Goal: Information Seeking & Learning: Find contact information

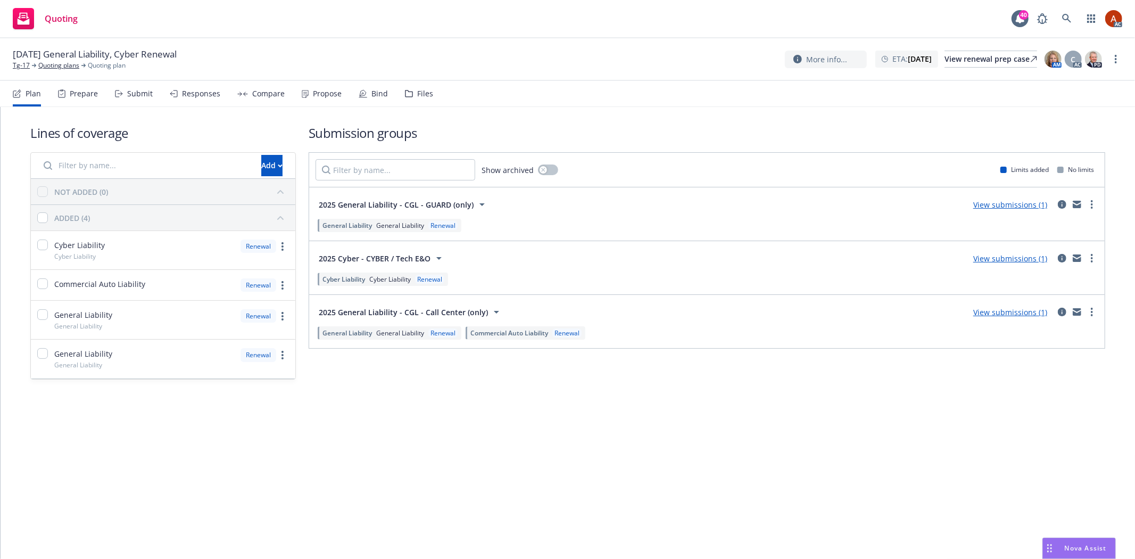
click at [78, 93] on div "Prepare" at bounding box center [84, 93] width 28 height 9
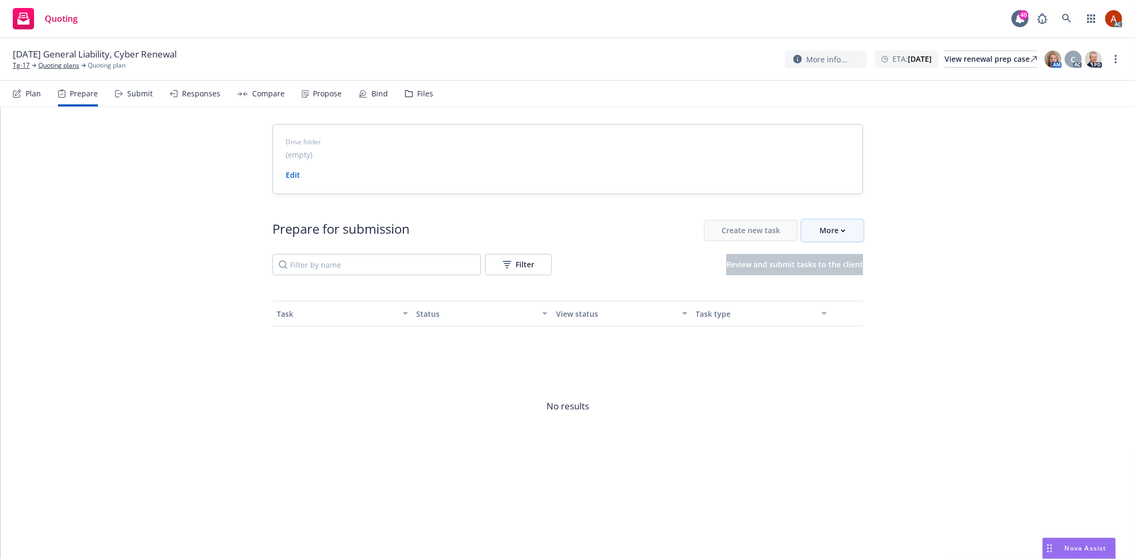
click at [830, 229] on div "More" at bounding box center [832, 230] width 26 height 20
click at [849, 278] on span "Go to Indio account" at bounding box center [849, 280] width 95 height 10
click at [70, 67] on link "Quoting plans" at bounding box center [58, 66] width 41 height 10
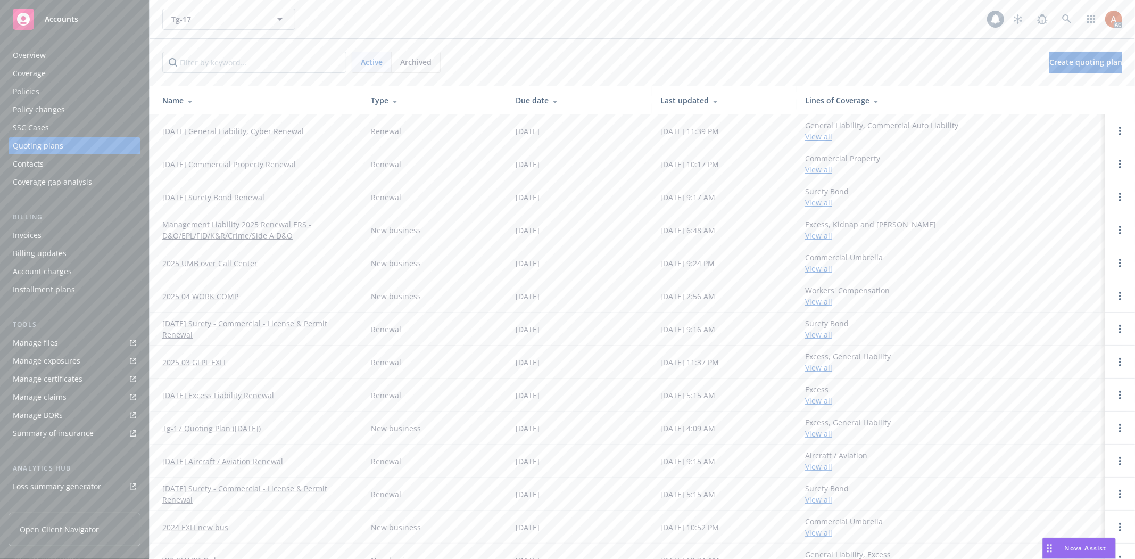
click at [24, 55] on div "Overview" at bounding box center [29, 55] width 33 height 17
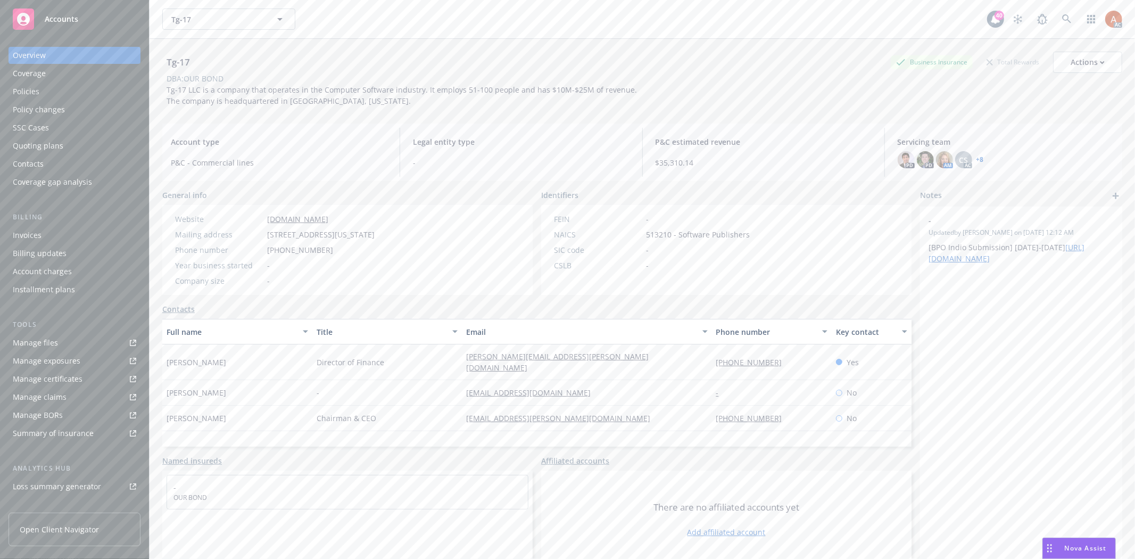
drag, startPoint x: 162, startPoint y: 354, endPoint x: 236, endPoint y: 358, distance: 74.1
click at [236, 358] on div "Yvette Mueller" at bounding box center [237, 362] width 150 height 36
copy span "Yvette Mueller"
click at [242, 362] on div "Yvette Mueller" at bounding box center [237, 362] width 150 height 36
drag, startPoint x: 307, startPoint y: 349, endPoint x: 403, endPoint y: 352, distance: 96.3
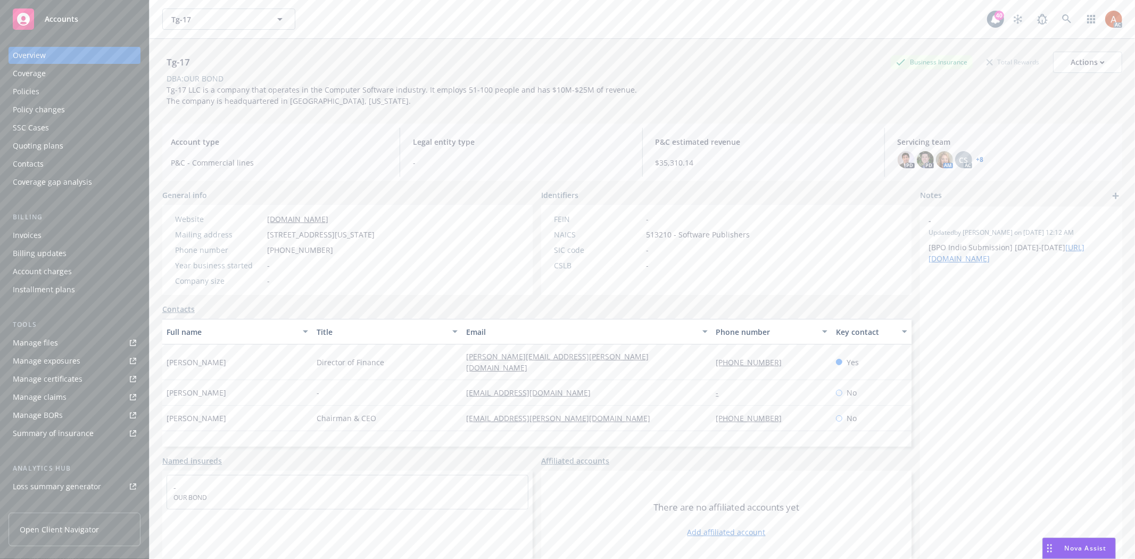
click at [403, 352] on div "Yvette Mueller Director of Finance yvette.mueller@ourbond.com 817-874-4366 Yes" at bounding box center [536, 362] width 749 height 36
click at [452, 355] on div "Director of Finance" at bounding box center [387, 362] width 150 height 36
drag, startPoint x: 451, startPoint y: 351, endPoint x: 629, endPoint y: 358, distance: 178.9
click at [629, 358] on div "Yvette Mueller Director of Finance yvette.mueller@ourbond.com 817-874-4366 Yes" at bounding box center [536, 362] width 749 height 36
copy div "yvette.mueller@ourbond.com"
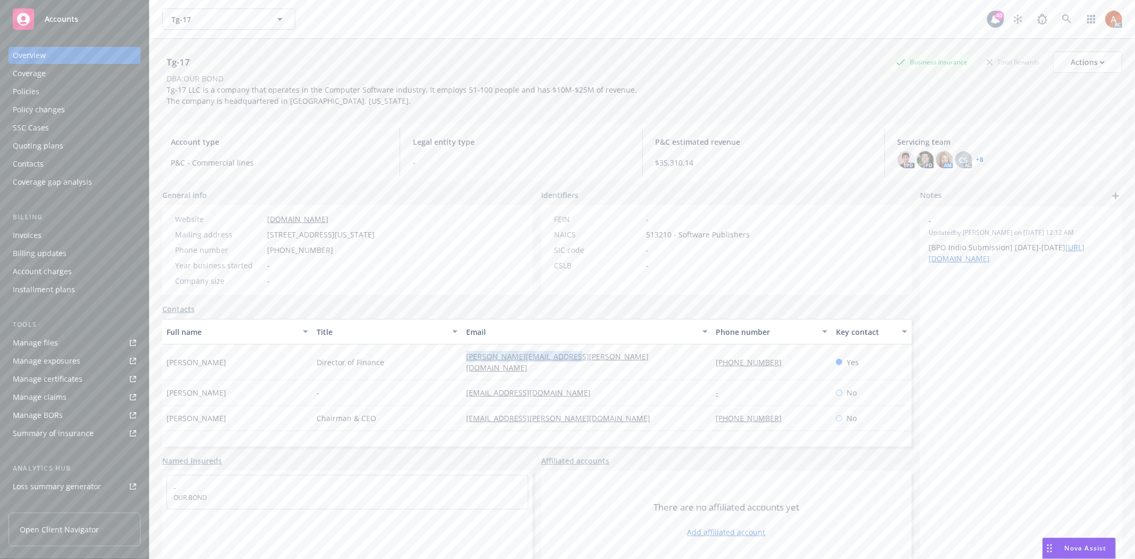
click at [655, 365] on div "yvette.mueller@ourbond.com" at bounding box center [587, 362] width 250 height 36
drag, startPoint x: 690, startPoint y: 357, endPoint x: 833, endPoint y: 357, distance: 142.6
click at [833, 357] on div "Yvette Mueller Director of Finance yvette.mueller@ourbond.com 817-874-4366 Yes" at bounding box center [536, 362] width 749 height 36
copy div "817-874-4366"
click at [36, 89] on div "Policies" at bounding box center [26, 91] width 27 height 17
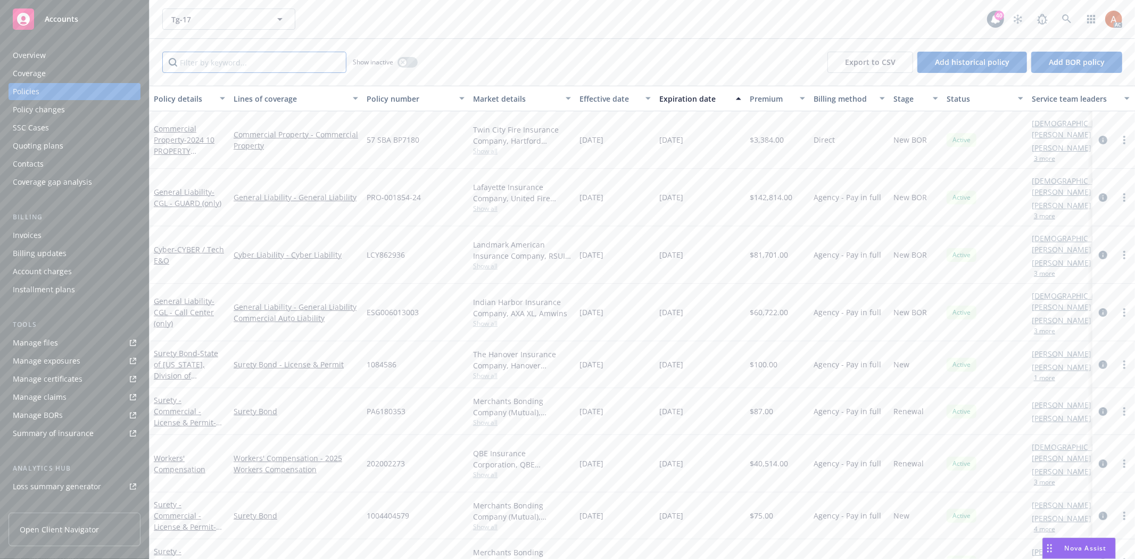
click at [256, 59] on input "Filter by keyword..." at bounding box center [254, 62] width 184 height 21
type input "profess"
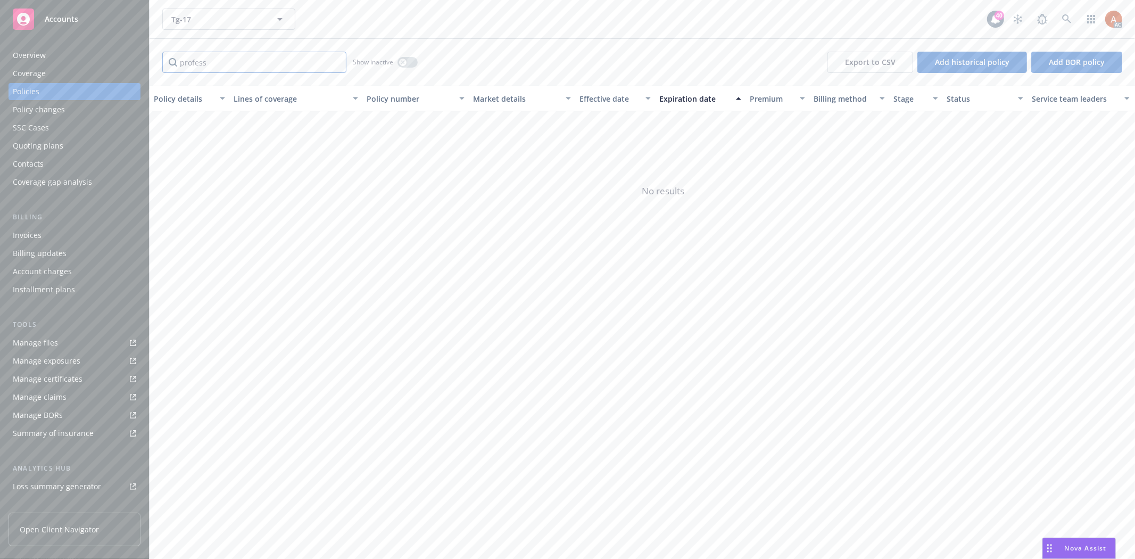
click at [335, 61] on input "profess" at bounding box center [254, 62] width 184 height 21
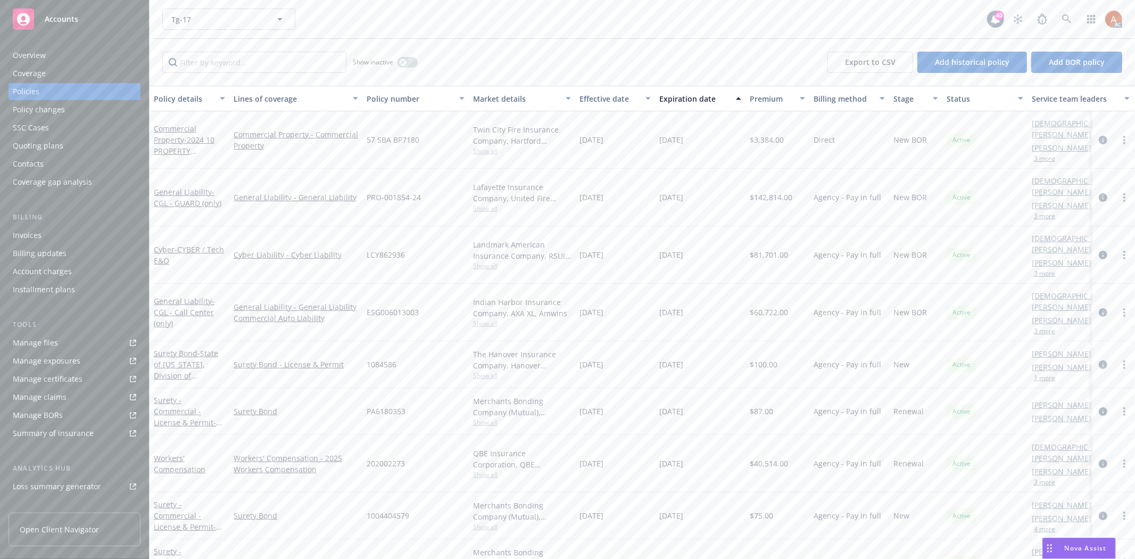
click at [32, 55] on div "Overview" at bounding box center [29, 55] width 33 height 17
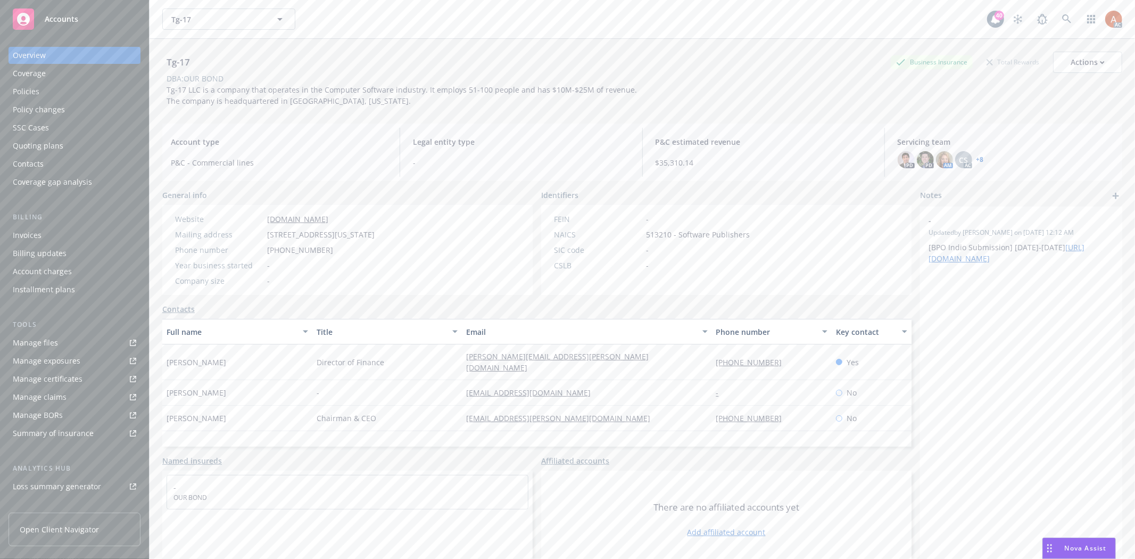
drag, startPoint x: 296, startPoint y: 355, endPoint x: 393, endPoint y: 356, distance: 96.8
click at [393, 356] on div "Yvette Mueller Director of Finance yvette.mueller@ourbond.com 817-874-4366 Yes" at bounding box center [536, 362] width 749 height 36
drag, startPoint x: 278, startPoint y: 366, endPoint x: 248, endPoint y: 362, distance: 30.0
click at [278, 366] on div "Yvette Mueller" at bounding box center [237, 362] width 150 height 36
drag, startPoint x: 163, startPoint y: 353, endPoint x: 230, endPoint y: 353, distance: 66.5
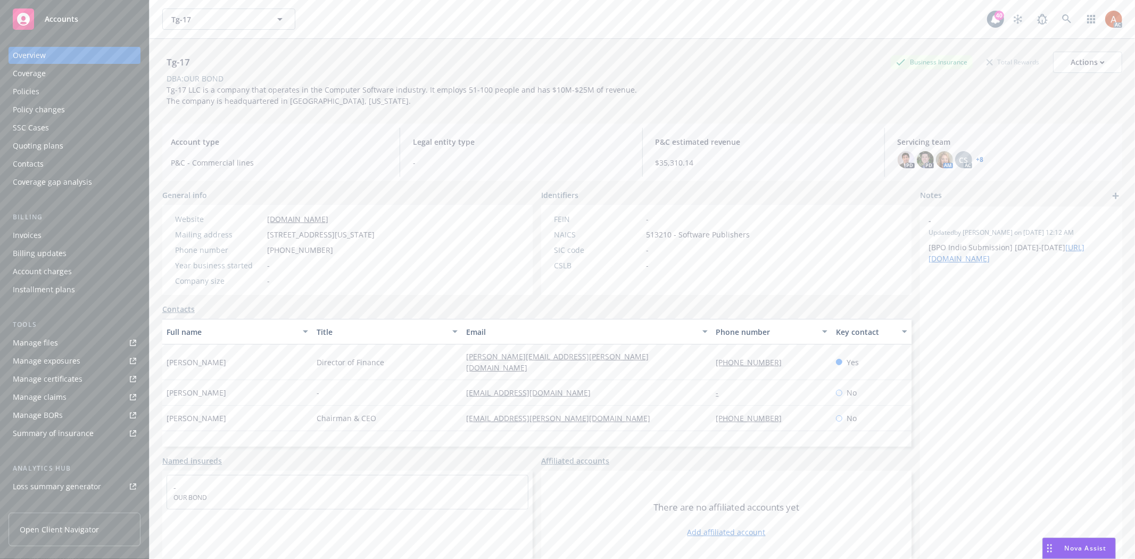
click at [230, 353] on div "Yvette Mueller" at bounding box center [237, 362] width 150 height 36
copy span "Yvette Mueller"
drag, startPoint x: 310, startPoint y: 359, endPoint x: 407, endPoint y: 355, distance: 96.9
click at [407, 355] on div "Director of Finance" at bounding box center [387, 362] width 150 height 36
copy span "Director of Finance"
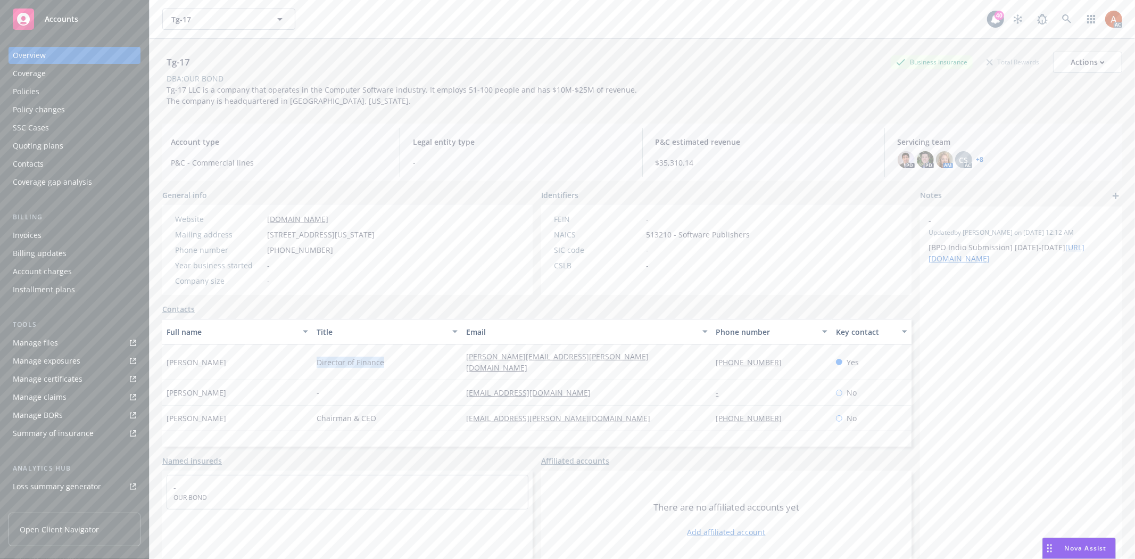
scroll to position [116, 0]
click at [35, 426] on div "Service team" at bounding box center [36, 423] width 46 height 17
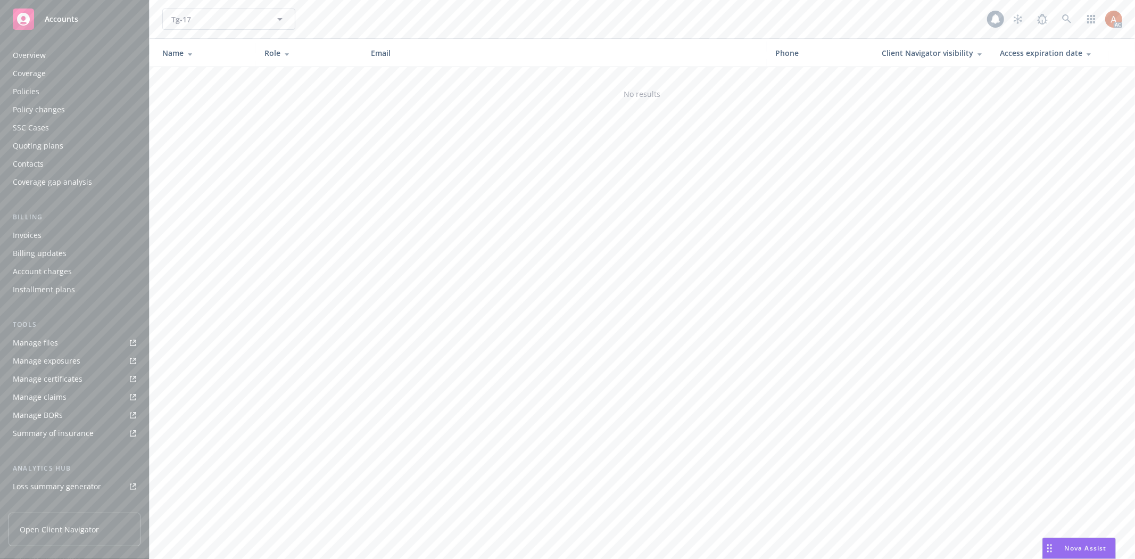
scroll to position [116, 0]
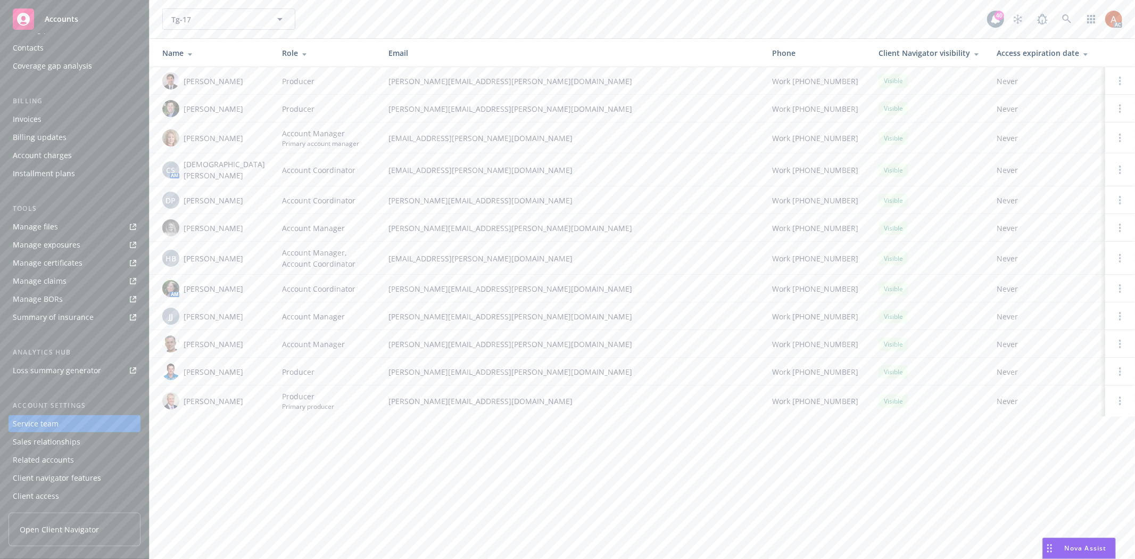
drag, startPoint x: 184, startPoint y: 387, endPoint x: 230, endPoint y: 402, distance: 49.1
click at [230, 402] on span "Michael Talmanson" at bounding box center [214, 400] width 60 height 11
copy span "Michael Talmanson"
click at [30, 56] on div "Overview" at bounding box center [29, 55] width 33 height 17
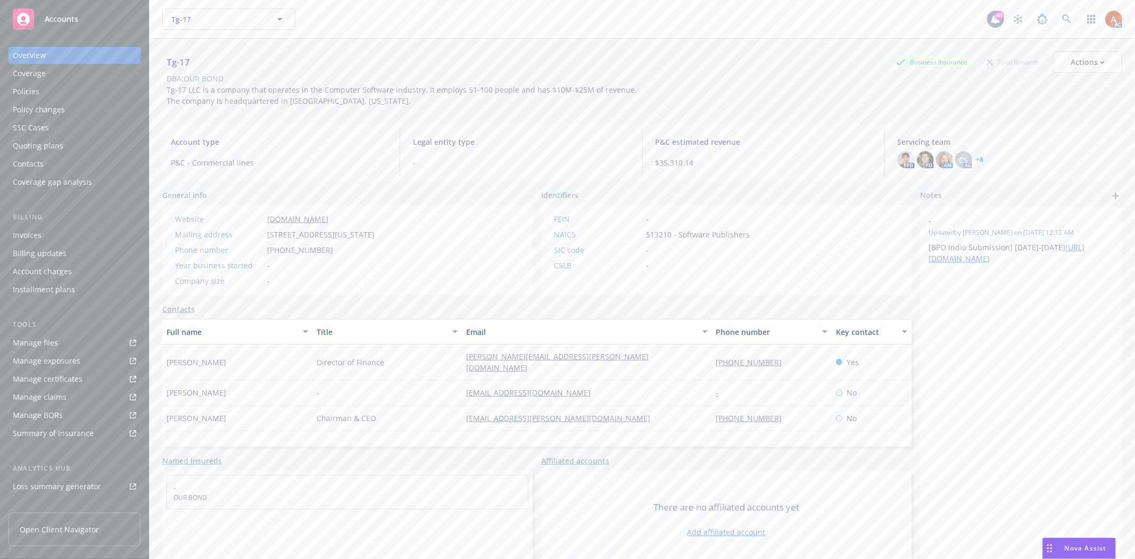
drag, startPoint x: 289, startPoint y: 229, endPoint x: 372, endPoint y: 147, distance: 117.4
click at [379, 230] on div "Mailing address 85 BROAD ST, 17TH FL, NEW YORK, NY, 10004" at bounding box center [275, 234] width 208 height 11
click at [379, 265] on div "Year business started -" at bounding box center [275, 265] width 208 height 11
drag, startPoint x: 161, startPoint y: 354, endPoint x: 237, endPoint y: 354, distance: 76.1
click at [237, 354] on div "Tg-17 Business Insurance Total Rewards Actions DBA: OUR BOND Tg-17 LLC is a com…" at bounding box center [642, 318] width 985 height 559
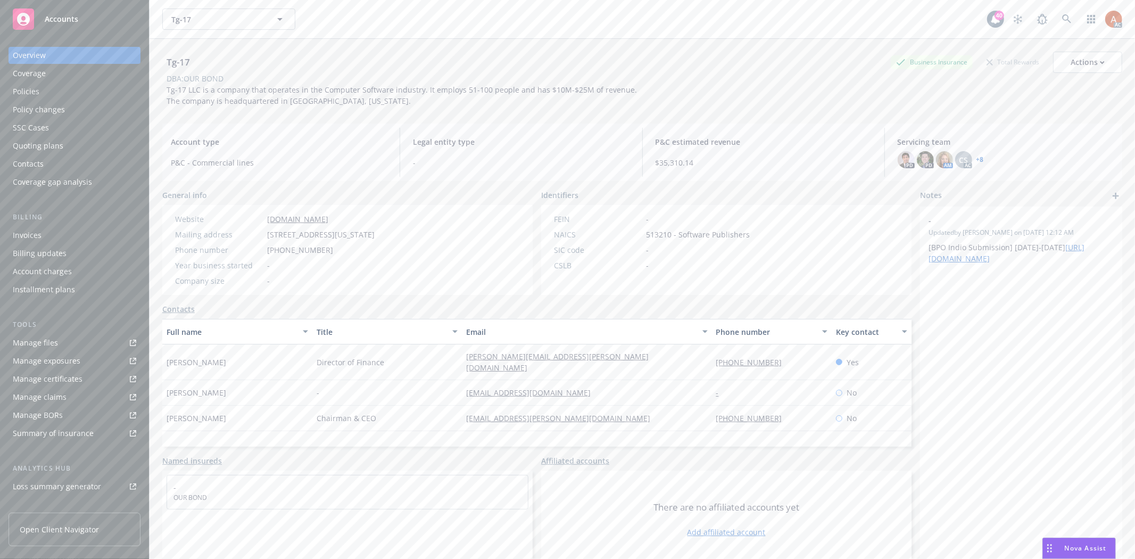
copy span "Yvette Mueller"
click at [312, 360] on div "Director of Finance" at bounding box center [387, 362] width 150 height 36
drag, startPoint x: 315, startPoint y: 356, endPoint x: 422, endPoint y: 362, distance: 107.6
click at [422, 362] on div "Director of Finance" at bounding box center [387, 362] width 150 height 36
copy span "Director of Finance"
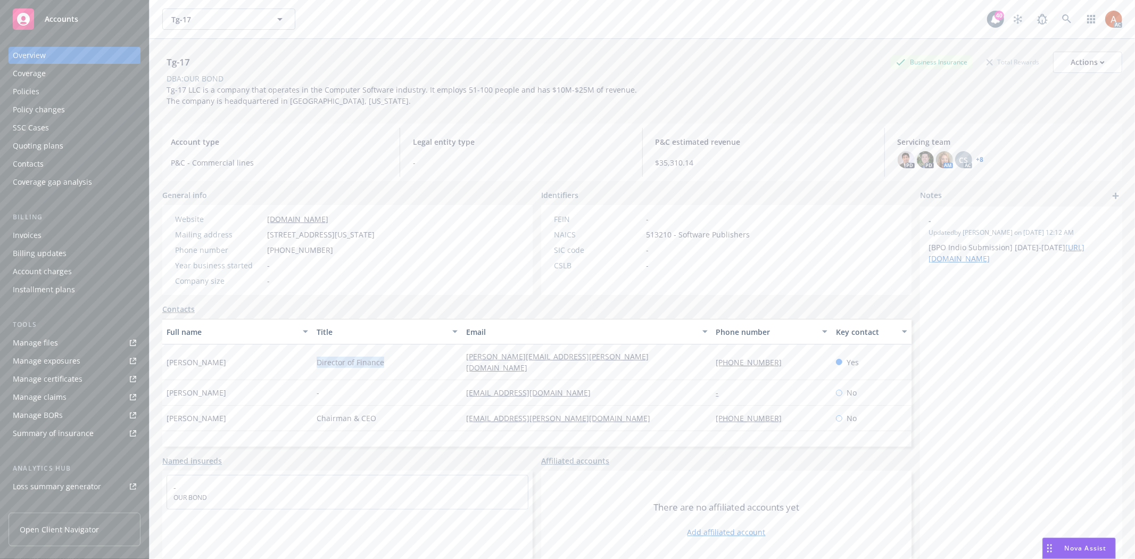
click at [27, 87] on div "Policies" at bounding box center [26, 91] width 27 height 17
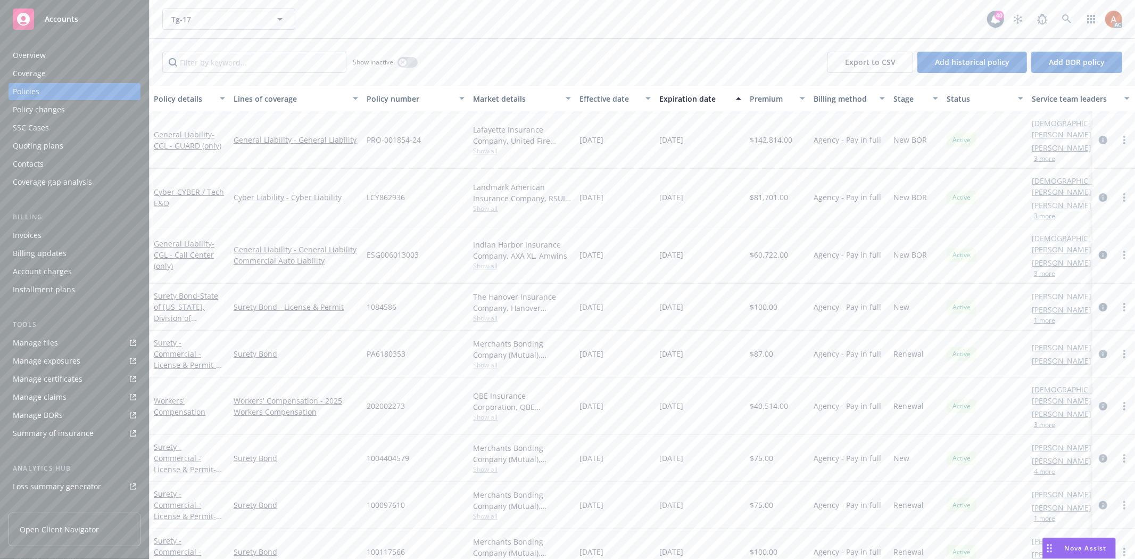
scroll to position [118, 0]
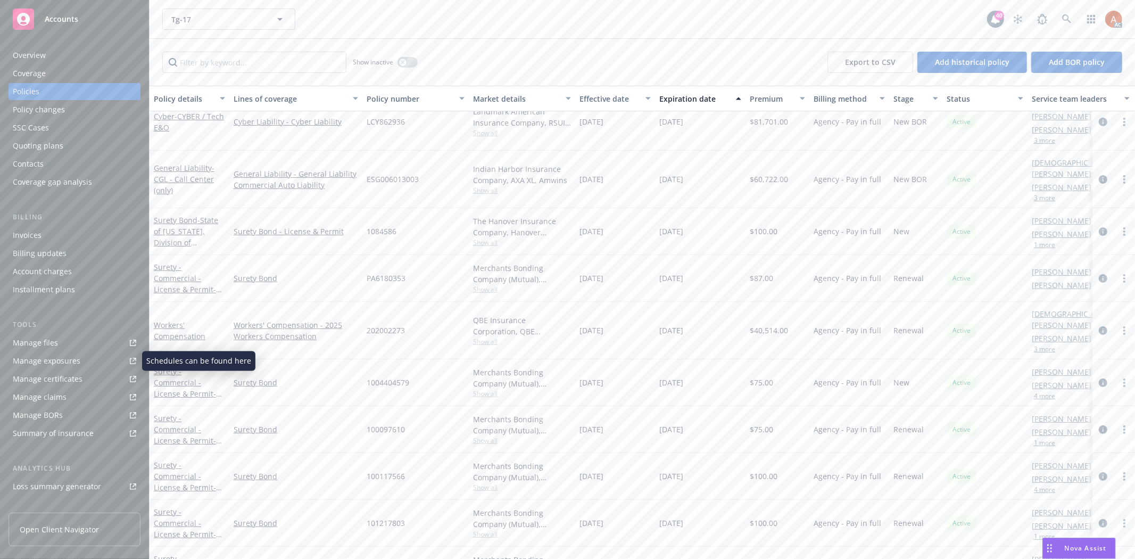
click at [38, 341] on div "Manage files" at bounding box center [35, 342] width 45 height 17
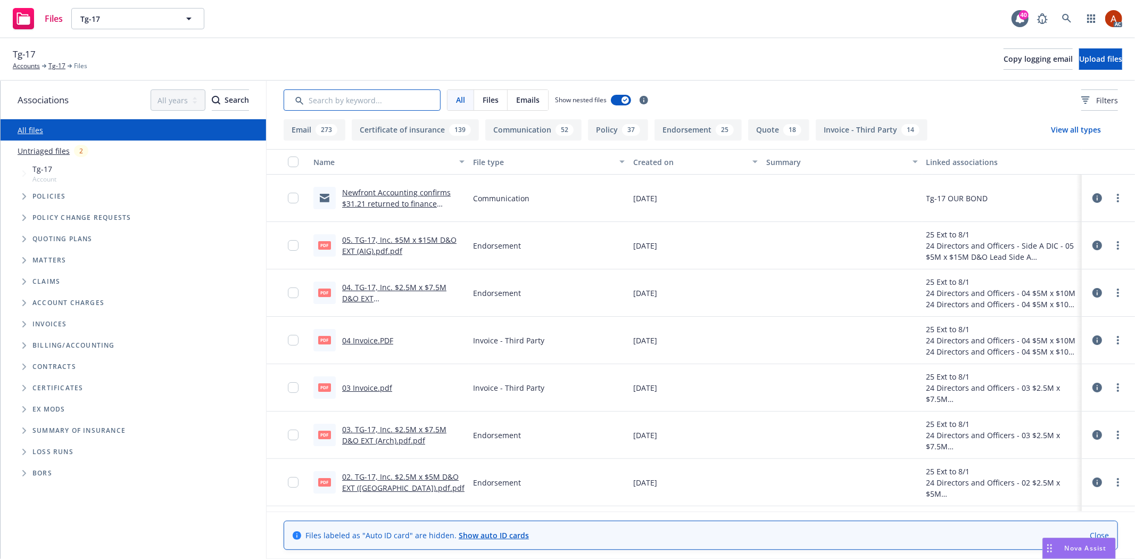
click at [384, 95] on input "Search by keyword..." at bounding box center [362, 99] width 157 height 21
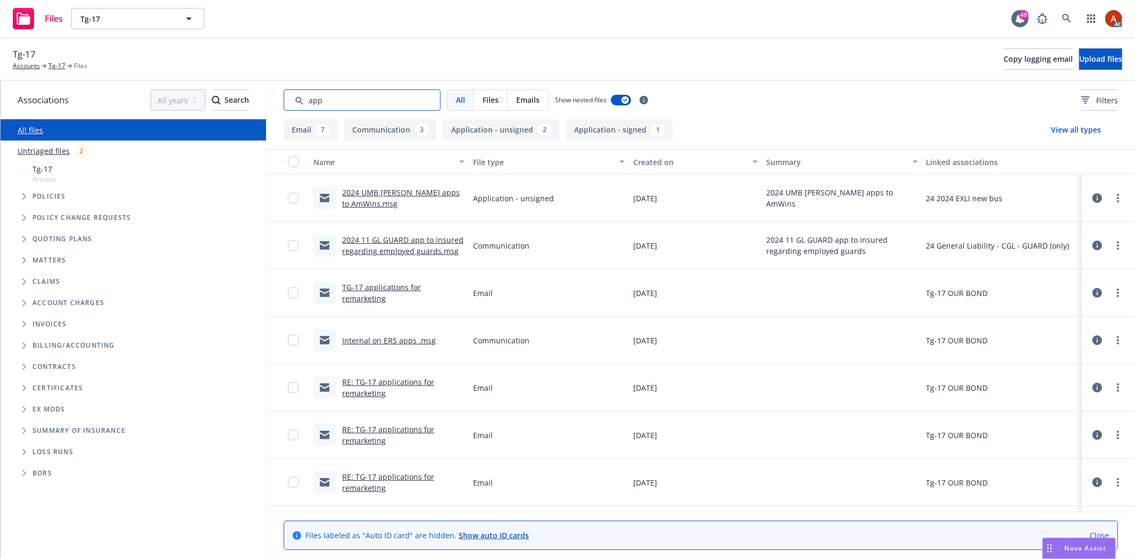
type input "app"
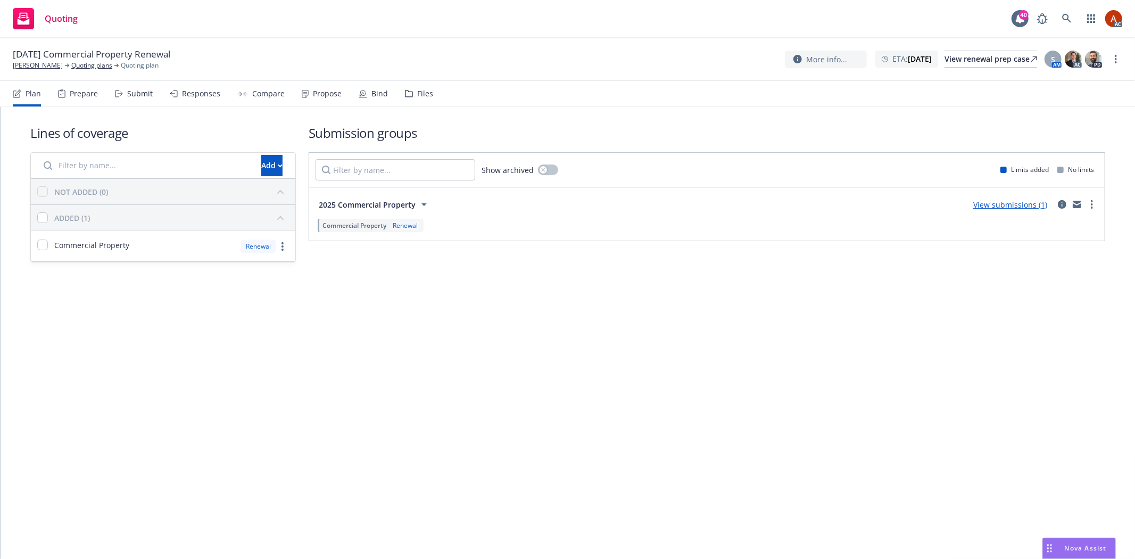
click at [71, 91] on div "Prepare" at bounding box center [84, 93] width 28 height 9
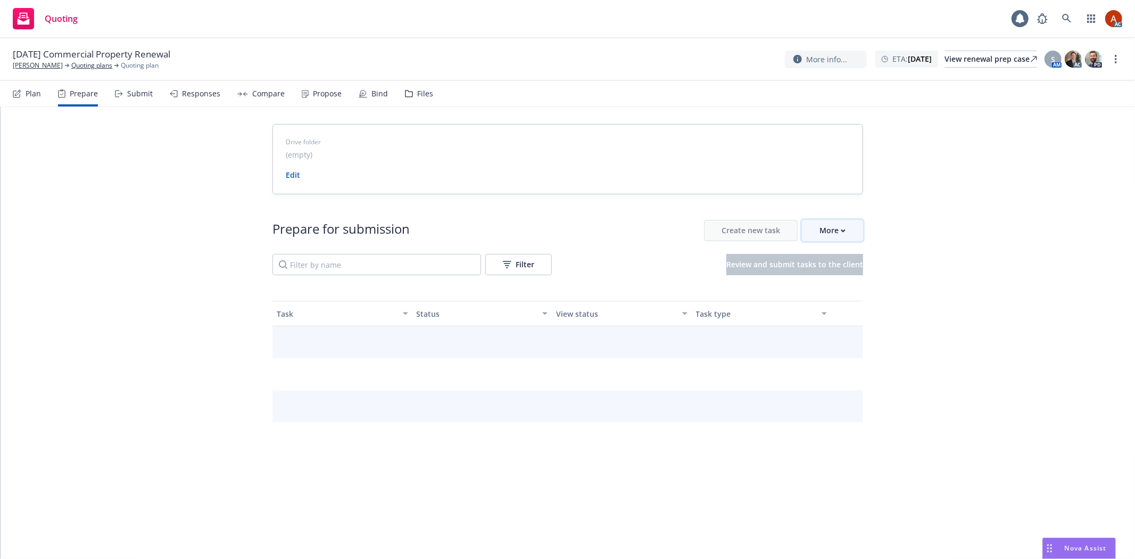
click at [828, 225] on div "More" at bounding box center [832, 230] width 26 height 20
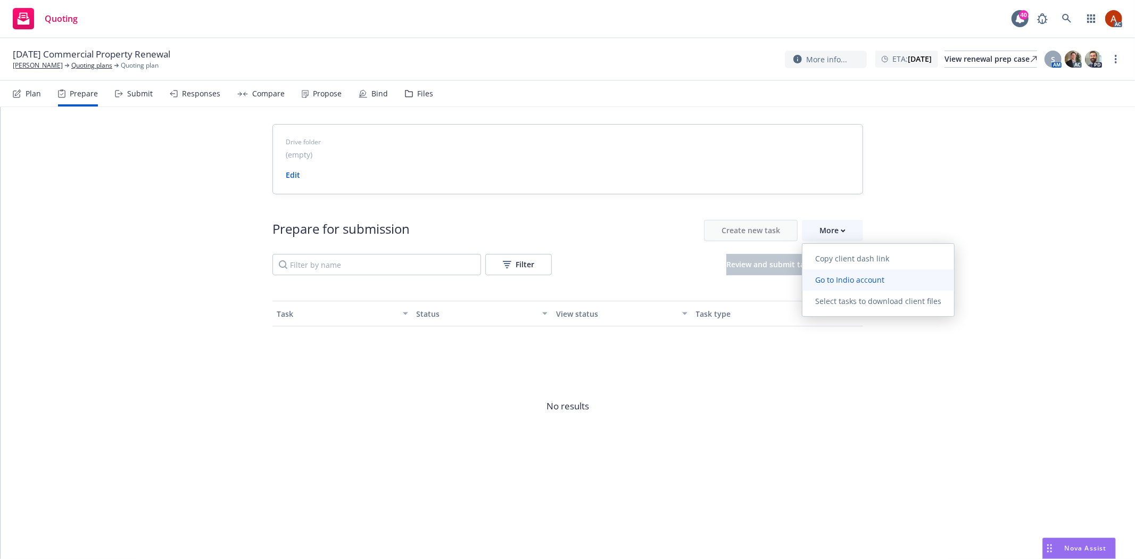
click at [852, 282] on span "Go to Indio account" at bounding box center [849, 280] width 95 height 10
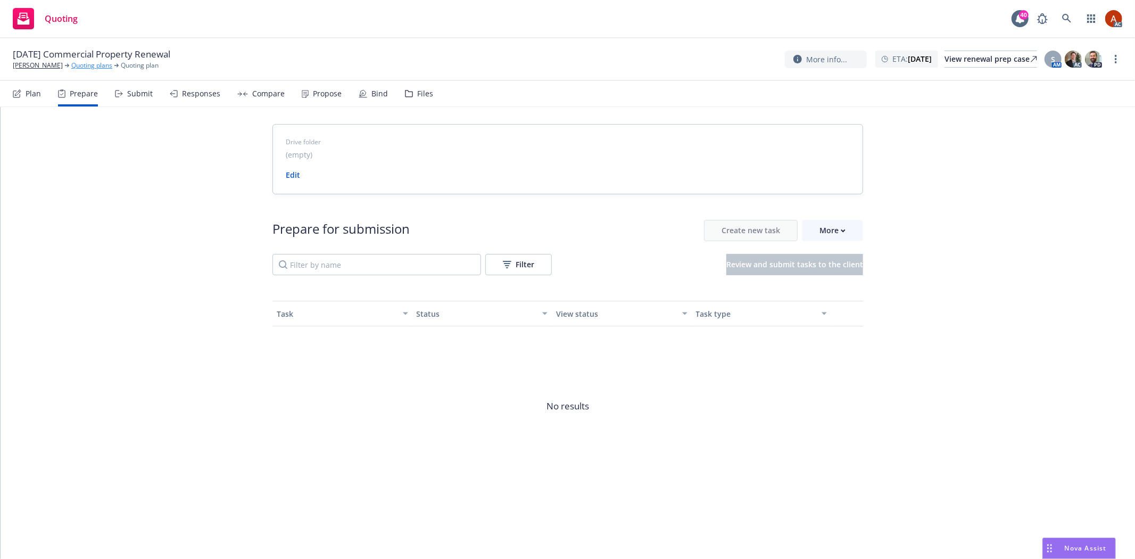
click at [81, 65] on link "Quoting plans" at bounding box center [91, 66] width 41 height 10
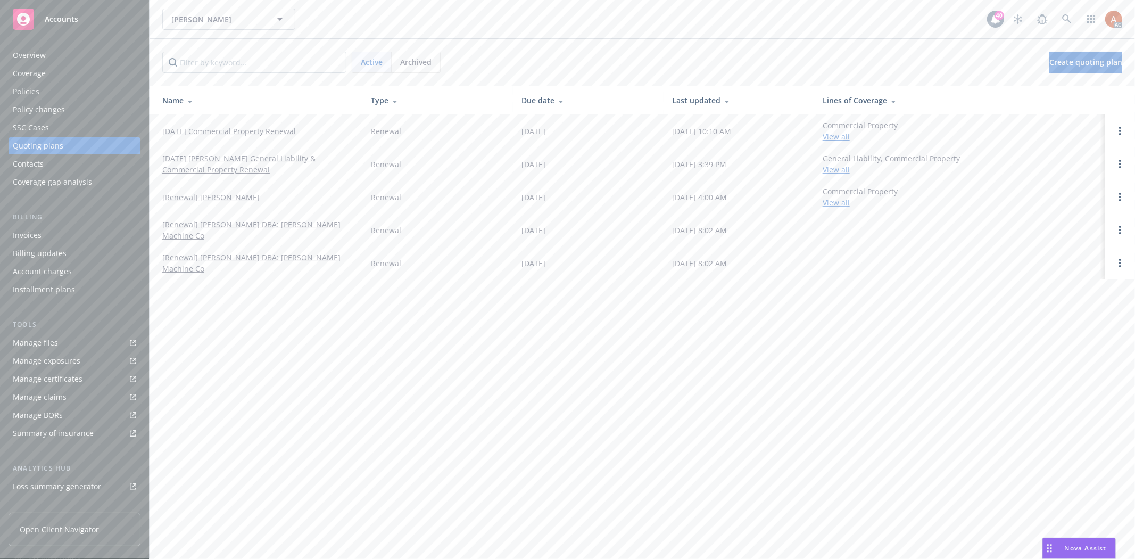
click at [36, 92] on div "Policies" at bounding box center [26, 91] width 27 height 17
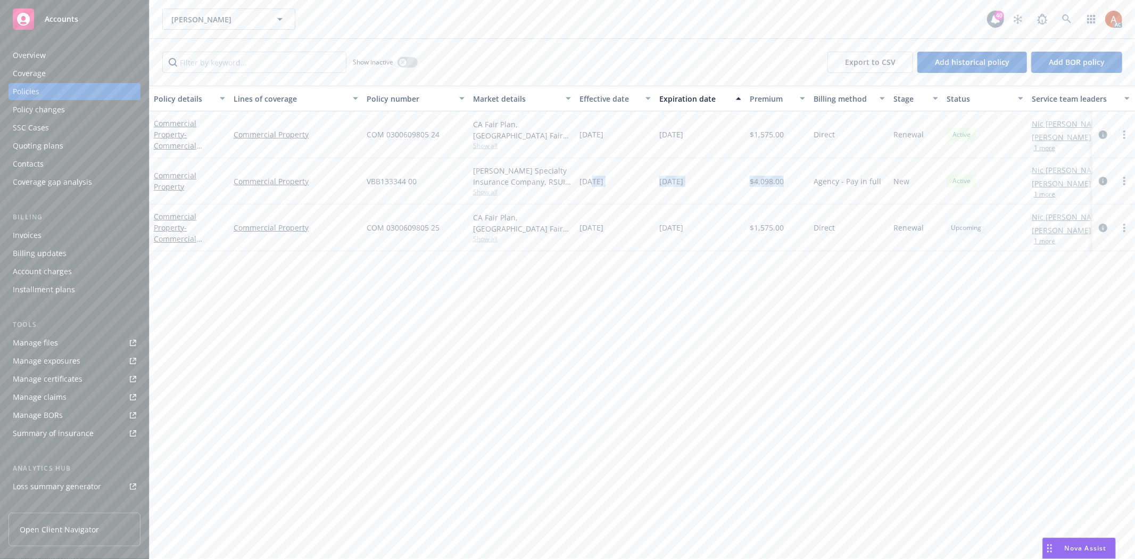
drag, startPoint x: 592, startPoint y: 182, endPoint x: 784, endPoint y: 183, distance: 192.1
click at [784, 183] on div "Commercial Property Commercial Property VBB133344 00 [PERSON_NAME] Specialty In…" at bounding box center [663, 181] width 1027 height 46
click at [675, 280] on div "Policy details Lines of coverage Policy number Market details Effective date Ex…" at bounding box center [642, 322] width 985 height 473
click at [55, 360] on div "Manage exposures" at bounding box center [47, 360] width 68 height 17
click at [28, 56] on div "Overview" at bounding box center [29, 55] width 33 height 17
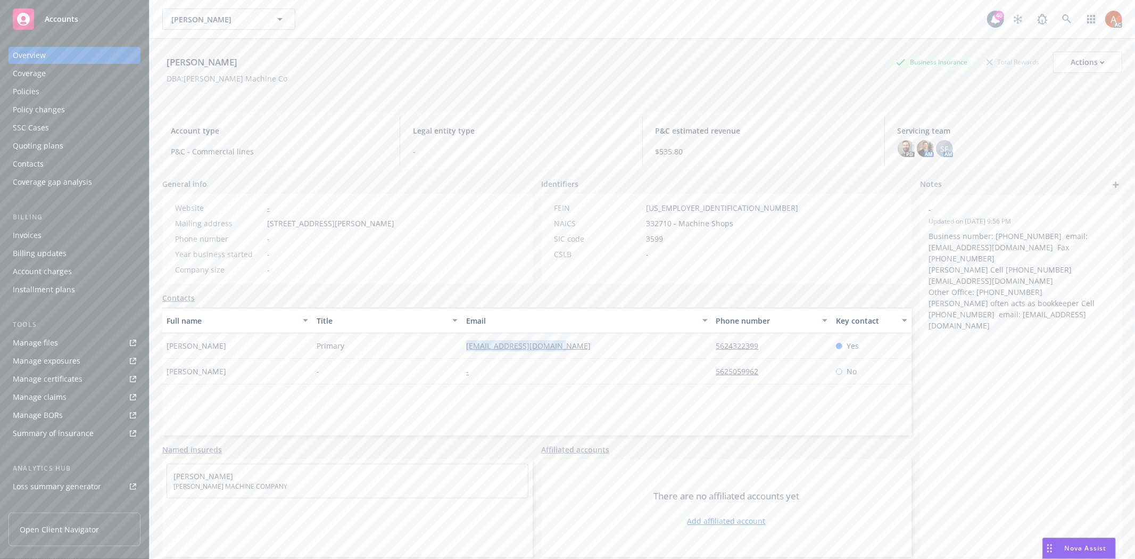
drag, startPoint x: 431, startPoint y: 343, endPoint x: 650, endPoint y: 348, distance: 218.2
click at [650, 348] on div "Ramon Orozco Primary orozcomachine@yahoo.com 5624322399 Yes" at bounding box center [536, 346] width 749 height 26
copy div "orozcomachine@yahoo.com"
click at [338, 416] on div "Full name Title Email Phone number Key contact Ramon Orozco Primary orozcomachi…" at bounding box center [536, 372] width 749 height 128
drag, startPoint x: 693, startPoint y: 368, endPoint x: 793, endPoint y: 369, distance: 99.5
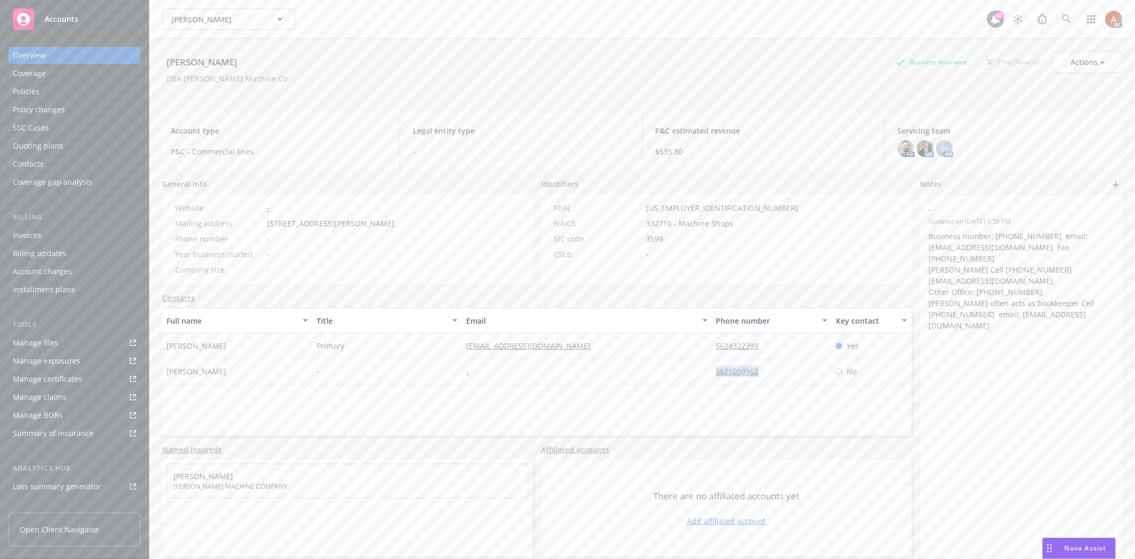
click at [793, 369] on div "Eddie Orozco - - 5625059962 No" at bounding box center [536, 372] width 749 height 26
copy div "5625059962"
drag, startPoint x: 164, startPoint y: 346, endPoint x: 276, endPoint y: 346, distance: 111.7
click at [276, 346] on div "[PERSON_NAME]" at bounding box center [237, 346] width 150 height 26
copy span "[PERSON_NAME]"
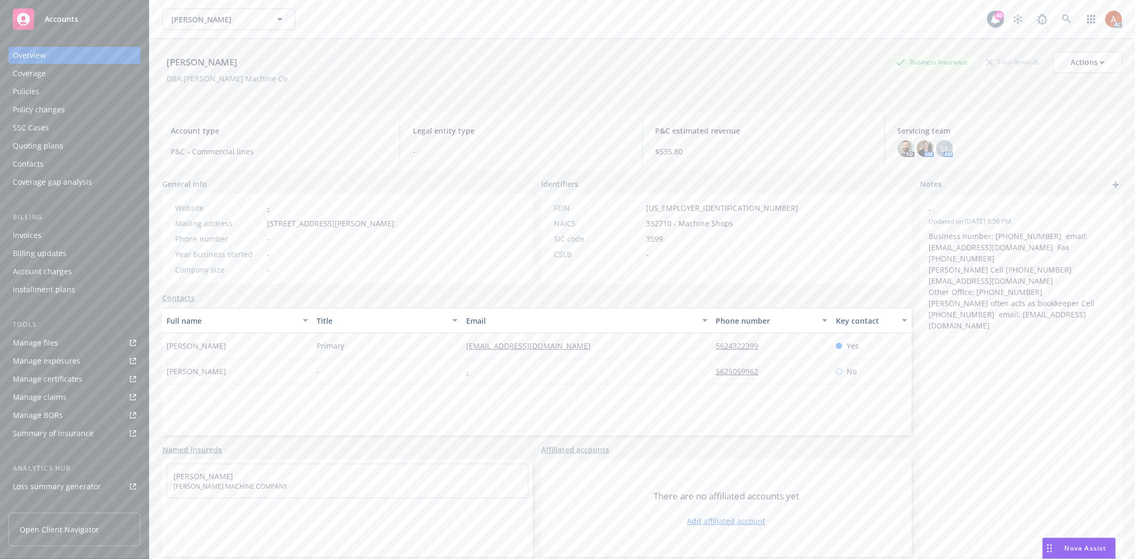
drag, startPoint x: 487, startPoint y: 403, endPoint x: 484, endPoint y: 392, distance: 11.6
click at [487, 403] on div "Full name Title Email Phone number Key contact Ramon Orozco Primary orozcomachi…" at bounding box center [536, 372] width 749 height 128
drag, startPoint x: 456, startPoint y: 344, endPoint x: 626, endPoint y: 350, distance: 169.3
click at [626, 350] on div "Ramon Orozco Primary orozcomachine@yahoo.com 5624322399 Yes" at bounding box center [536, 346] width 749 height 26
copy div "[EMAIL_ADDRESS][DOMAIN_NAME]"
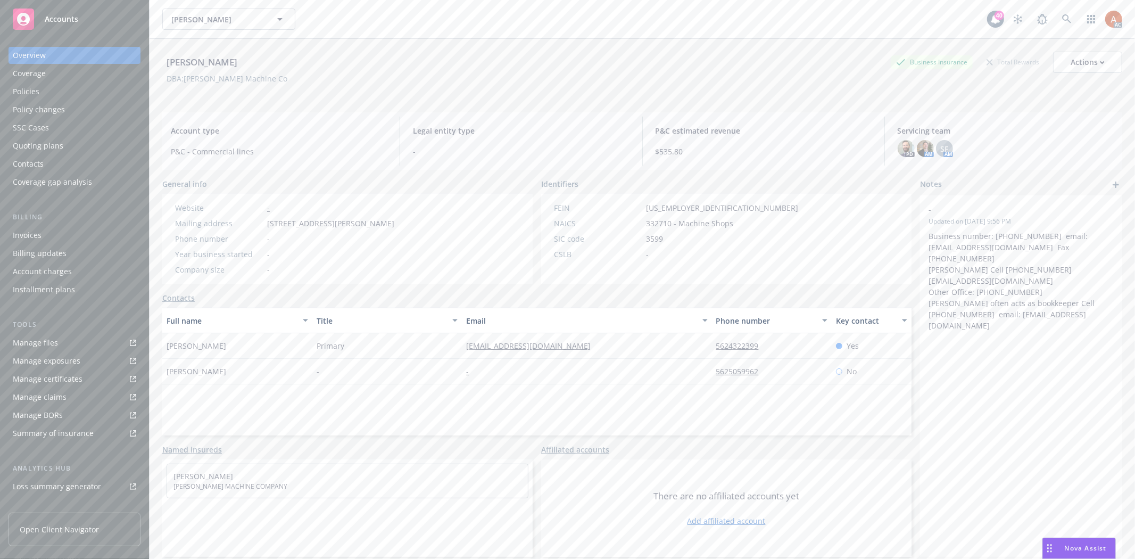
click at [672, 411] on div "Full name Title Email Phone number Key contact Ramon Orozco Primary orozcomachi…" at bounding box center [536, 372] width 749 height 128
drag, startPoint x: 746, startPoint y: 347, endPoint x: 825, endPoint y: 352, distance: 78.9
click at [825, 352] on div "Ramon Orozco Primary orozcomachine@yahoo.com 5624322399 Yes" at bounding box center [536, 346] width 749 height 26
copy div "5624322399"
click at [418, 396] on div "Full name Title Email Phone number Key contact Ramon Orozco Primary orozcomachi…" at bounding box center [536, 372] width 749 height 128
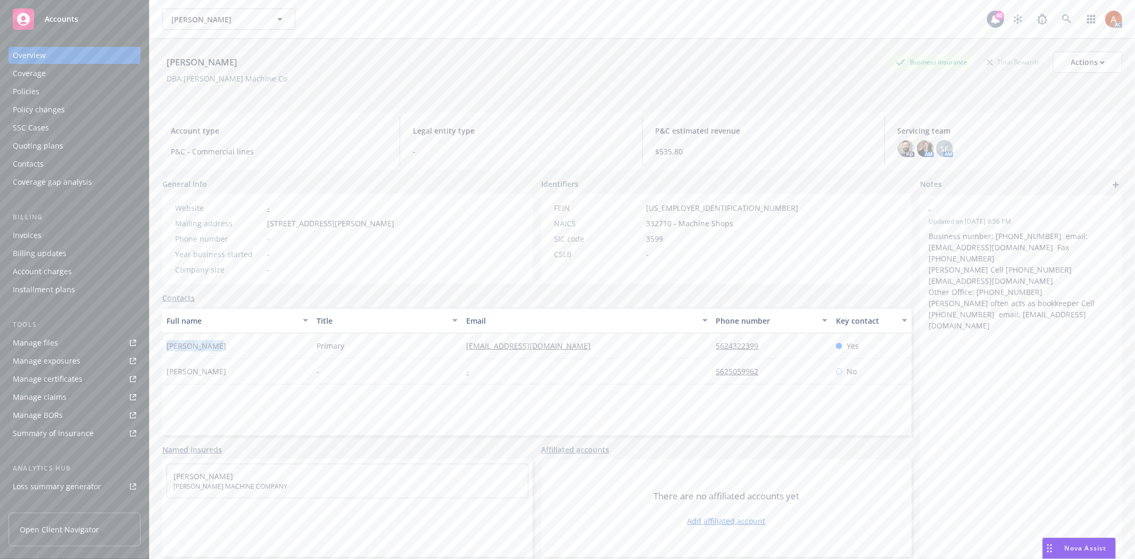
drag, startPoint x: 163, startPoint y: 343, endPoint x: 241, endPoint y: 346, distance: 77.7
click at [237, 346] on div "[PERSON_NAME]" at bounding box center [237, 346] width 150 height 26
copy span "[PERSON_NAME]"
drag, startPoint x: 695, startPoint y: 374, endPoint x: 800, endPoint y: 373, distance: 104.8
click at [800, 373] on div "Eddie Orozco - - 5625059962 No" at bounding box center [536, 372] width 749 height 26
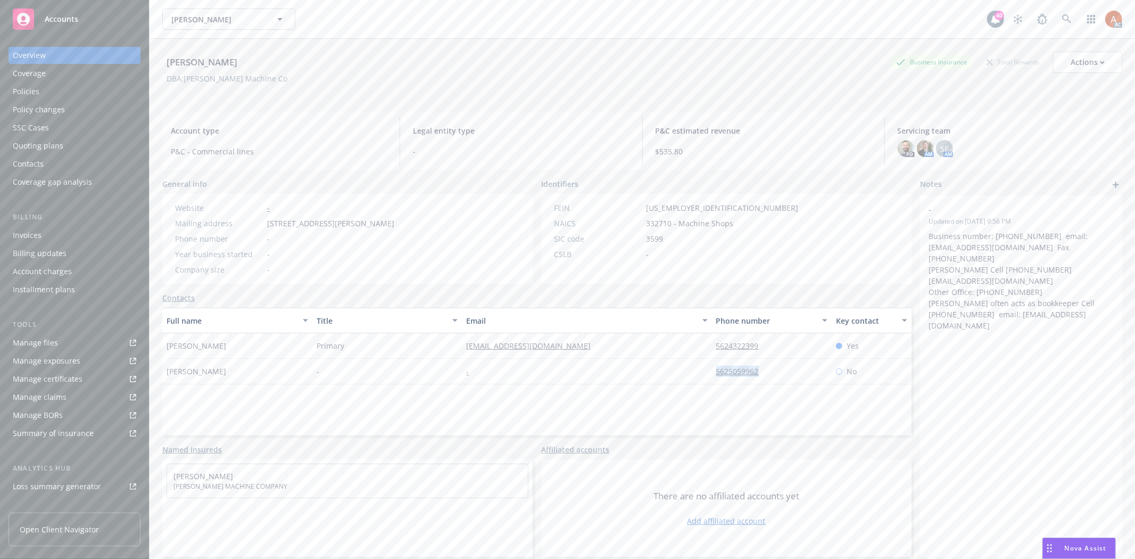
copy div "5625059962"
click at [50, 423] on div "Service team" at bounding box center [36, 423] width 46 height 17
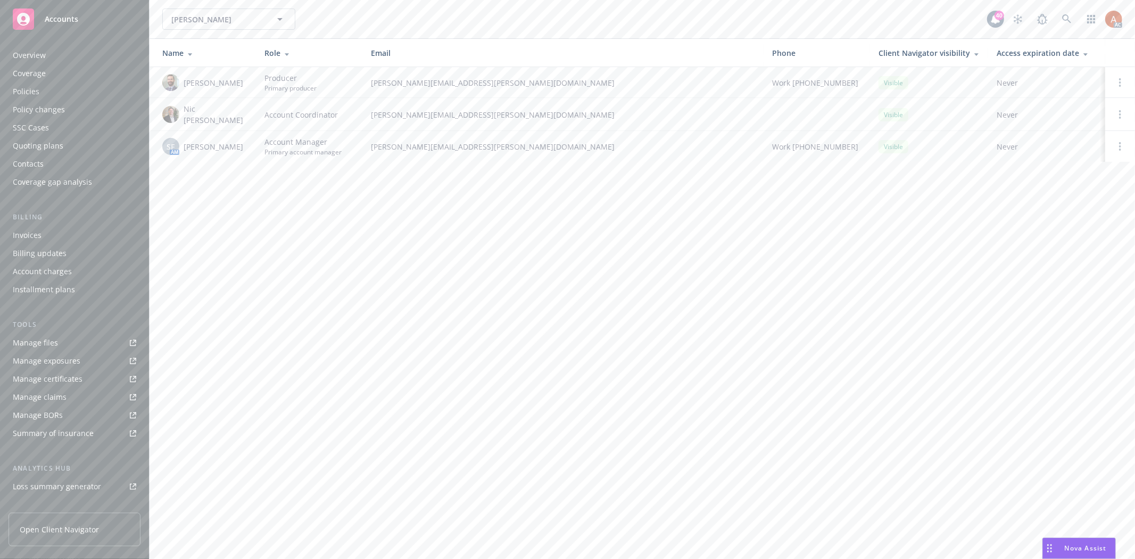
click at [43, 147] on div "Quoting plans" at bounding box center [38, 145] width 51 height 17
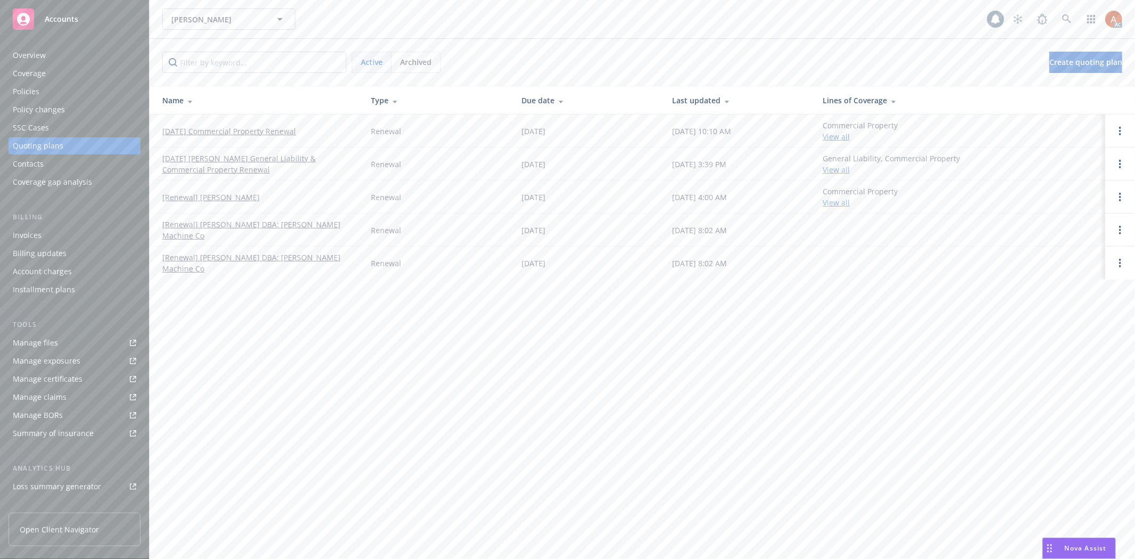
drag, startPoint x: 159, startPoint y: 129, endPoint x: 337, endPoint y: 131, distance: 178.8
click at [337, 131] on td "11/01/25 Commercial Property Renewal" at bounding box center [256, 130] width 213 height 33
copy link "11/01/25 Commercial Property Renewal"
click at [33, 54] on div "Overview" at bounding box center [29, 55] width 33 height 17
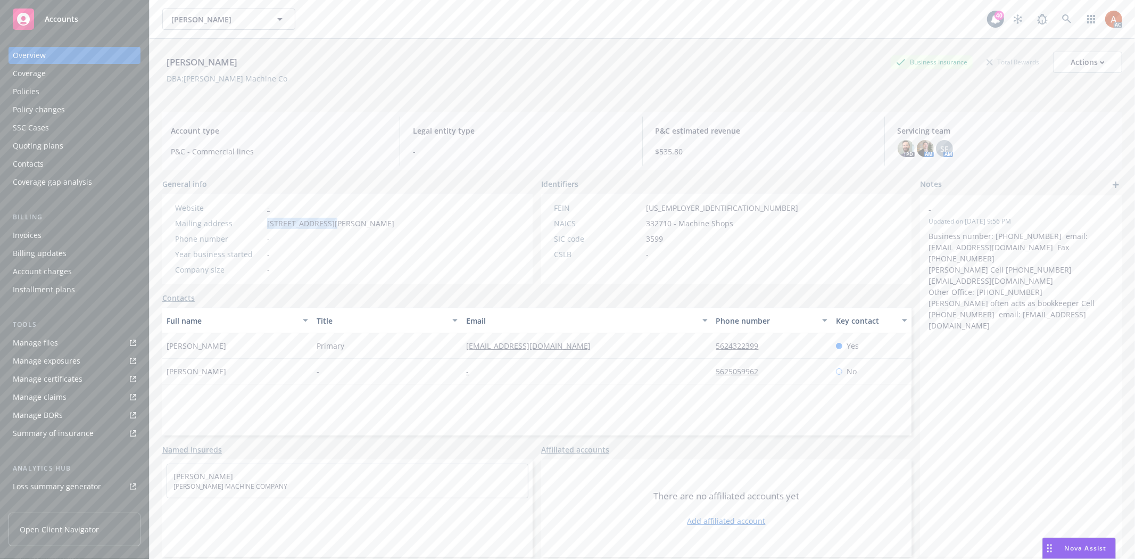
drag, startPoint x: 262, startPoint y: 227, endPoint x: 329, endPoint y: 227, distance: 66.5
click at [329, 227] on div "Mailing address 1339 W Cowles St, Long Beach, CA, 90813" at bounding box center [285, 223] width 228 height 11
click at [335, 252] on div "Year business started -" at bounding box center [285, 253] width 228 height 11
click at [394, 222] on span "1339 W Cowles St, Long Beach, CA, 90813" at bounding box center [330, 223] width 127 height 11
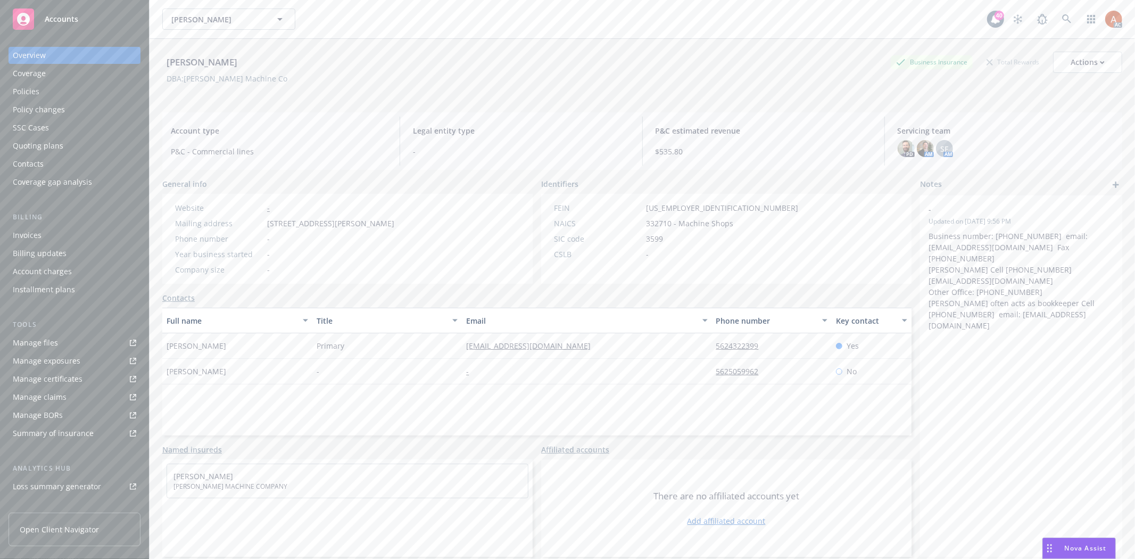
copy span "90813"
drag, startPoint x: 638, startPoint y: 210, endPoint x: 704, endPoint y: 209, distance: 65.4
click at [704, 209] on div "FEIN 33-0794142" at bounding box center [676, 207] width 253 height 11
copy div "33-0794142"
click at [38, 84] on div "Policies" at bounding box center [26, 91] width 27 height 17
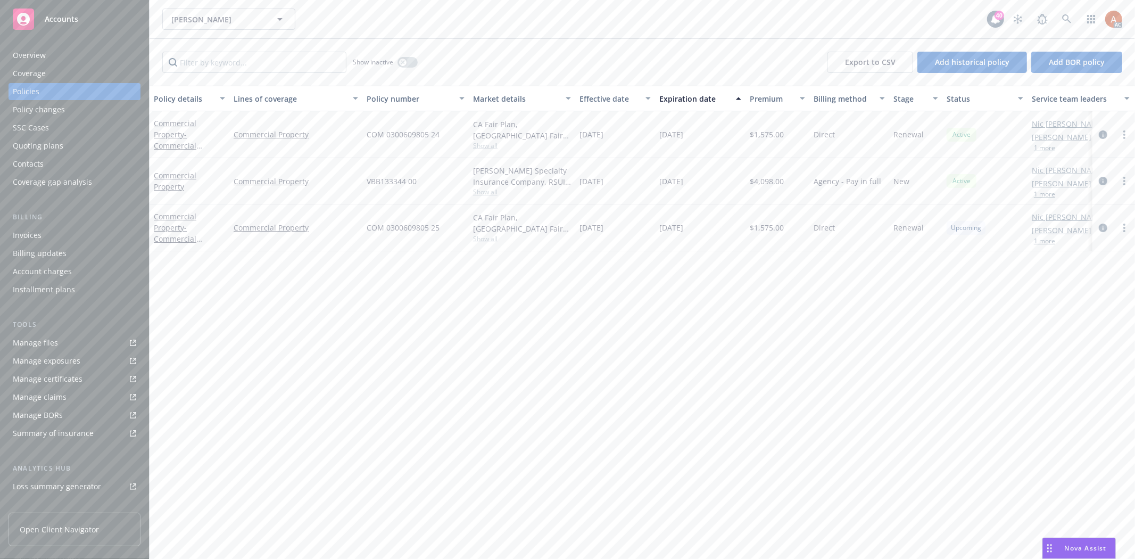
click at [484, 192] on span "Show all" at bounding box center [522, 191] width 98 height 9
drag, startPoint x: 364, startPoint y: 251, endPoint x: 443, endPoint y: 251, distance: 78.7
click at [443, 251] on div "Writing company Covington Specialty Insurance Company Carrier RSUI Group Progra…" at bounding box center [464, 261] width 213 height 119
click at [352, 147] on div "Commercial Property" at bounding box center [295, 134] width 133 height 47
drag, startPoint x: 363, startPoint y: 181, endPoint x: 422, endPoint y: 179, distance: 59.6
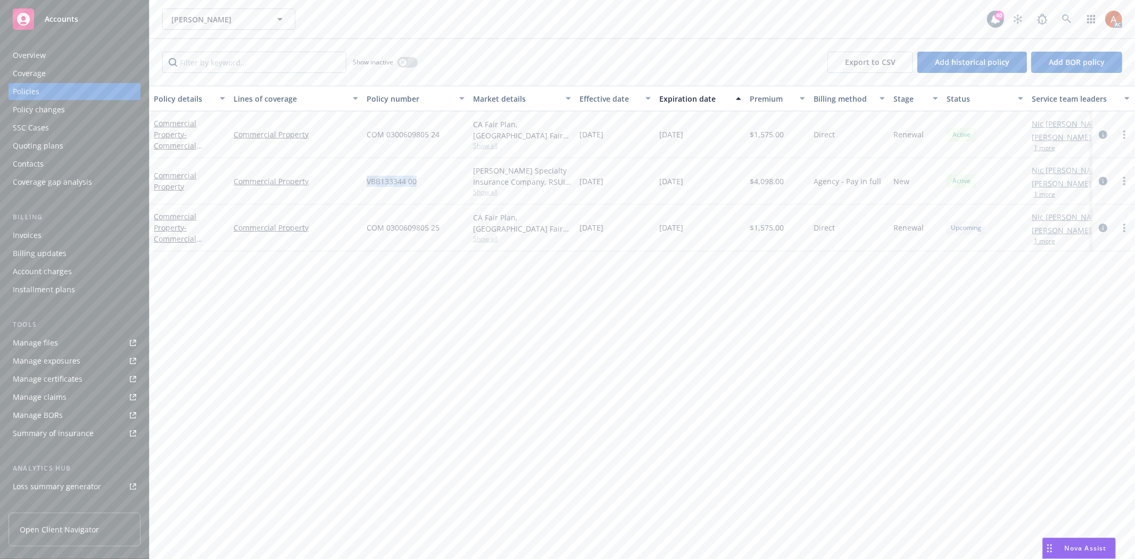
click at [422, 179] on div "Commercial Property Commercial Property VBB133344 00 Covington Specialty Insura…" at bounding box center [663, 181] width 1027 height 46
click at [759, 182] on span "$4,098.00" at bounding box center [767, 181] width 34 height 11
drag, startPoint x: 581, startPoint y: 178, endPoint x: 629, endPoint y: 179, distance: 48.4
click at [629, 179] on div "11/01/2024" at bounding box center [615, 181] width 80 height 46
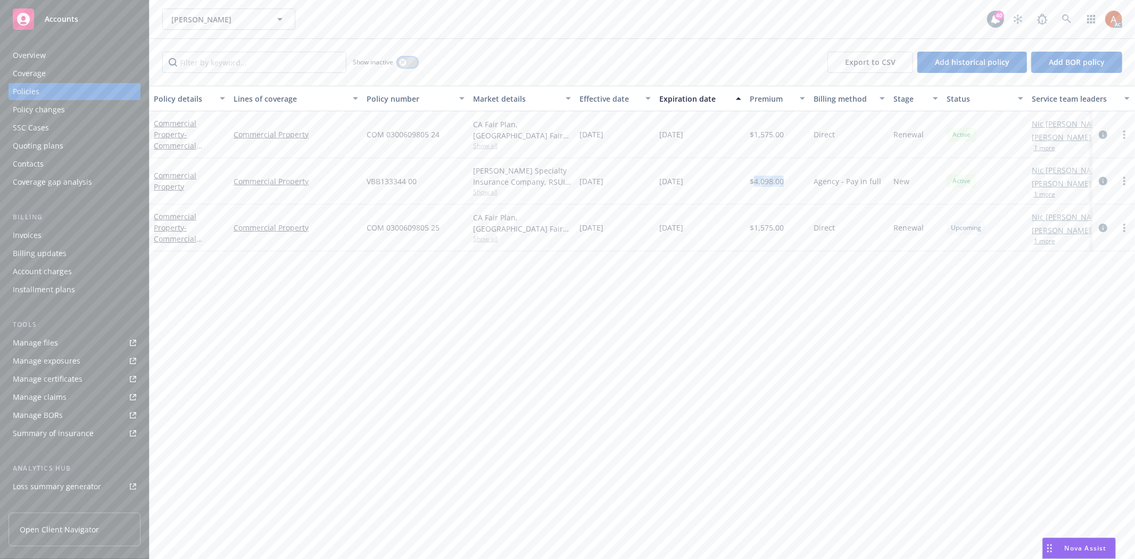
click at [408, 57] on button "button" at bounding box center [407, 62] width 20 height 11
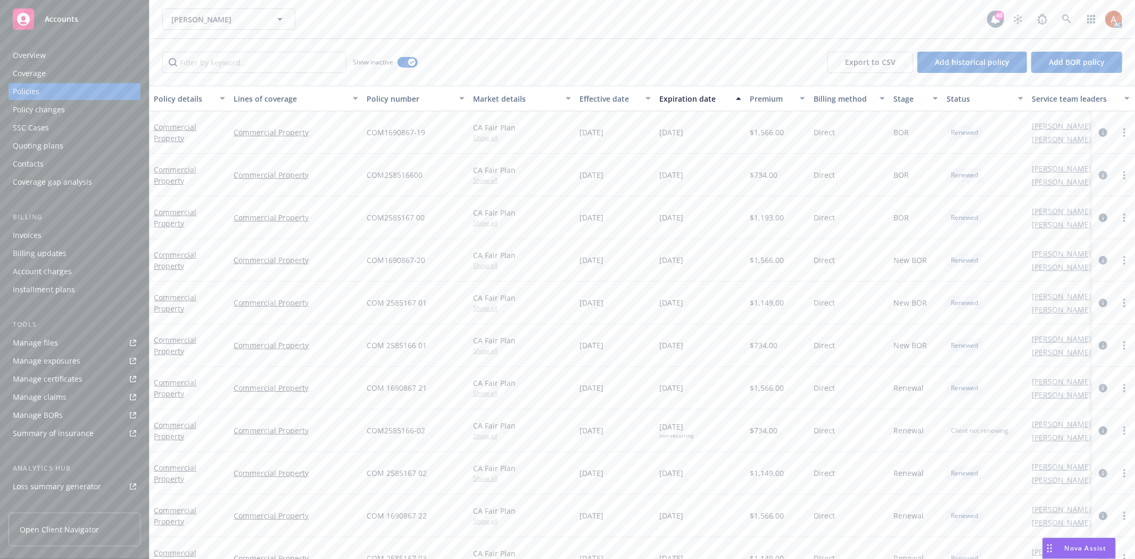
click at [593, 97] on div "Effective date" at bounding box center [609, 98] width 60 height 11
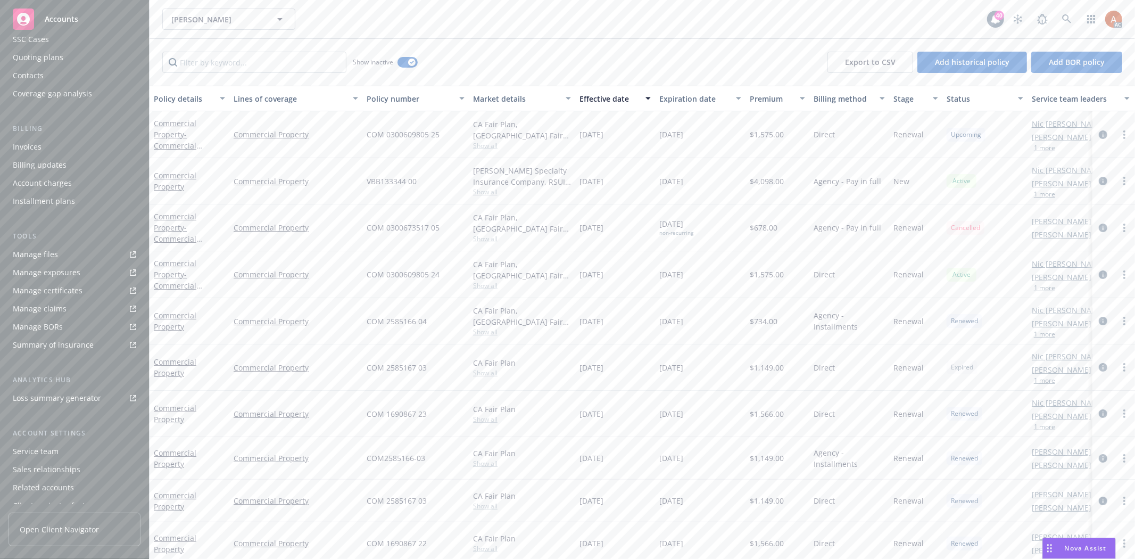
scroll to position [116, 0]
click at [40, 424] on div "Service team" at bounding box center [36, 423] width 46 height 17
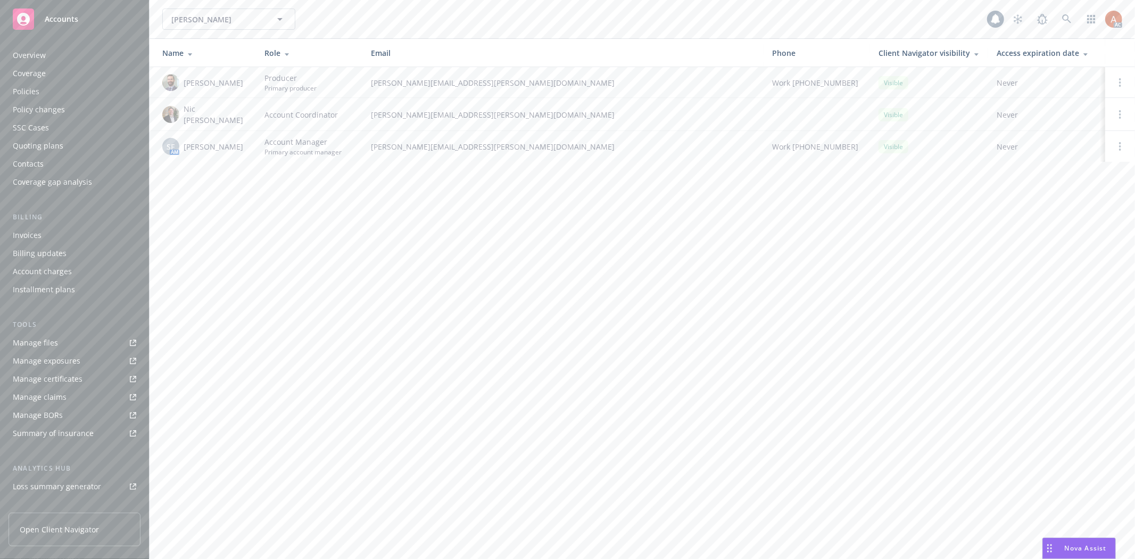
scroll to position [116, 0]
click at [287, 209] on div "Ramon Orozco Ramon Orozco 40 AC Name Role Email Phone Client Navigator visibili…" at bounding box center [642, 279] width 985 height 559
drag, startPoint x: 182, startPoint y: 81, endPoint x: 245, endPoint y: 83, distance: 62.3
click at [245, 83] on div "Kelsey Malone" at bounding box center [204, 82] width 85 height 17
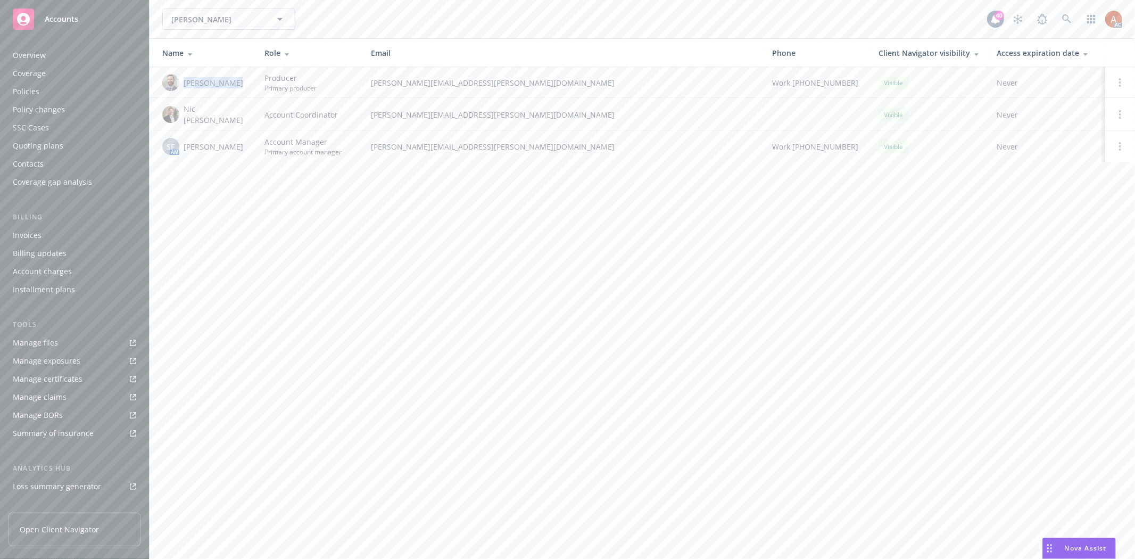
click at [22, 91] on div "Policies" at bounding box center [26, 91] width 27 height 17
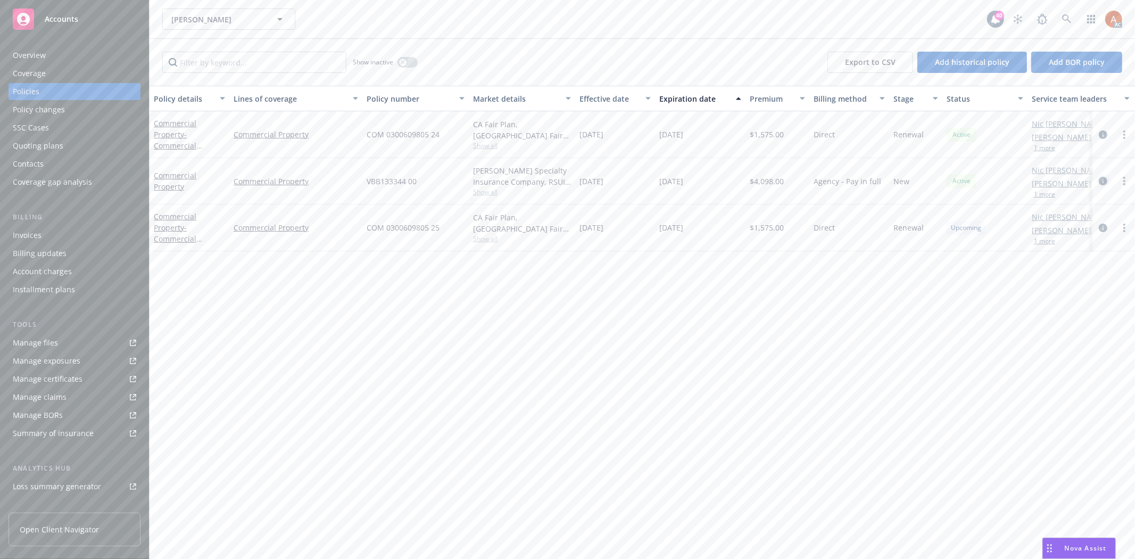
click at [1104, 182] on icon "circleInformation" at bounding box center [1103, 181] width 9 height 9
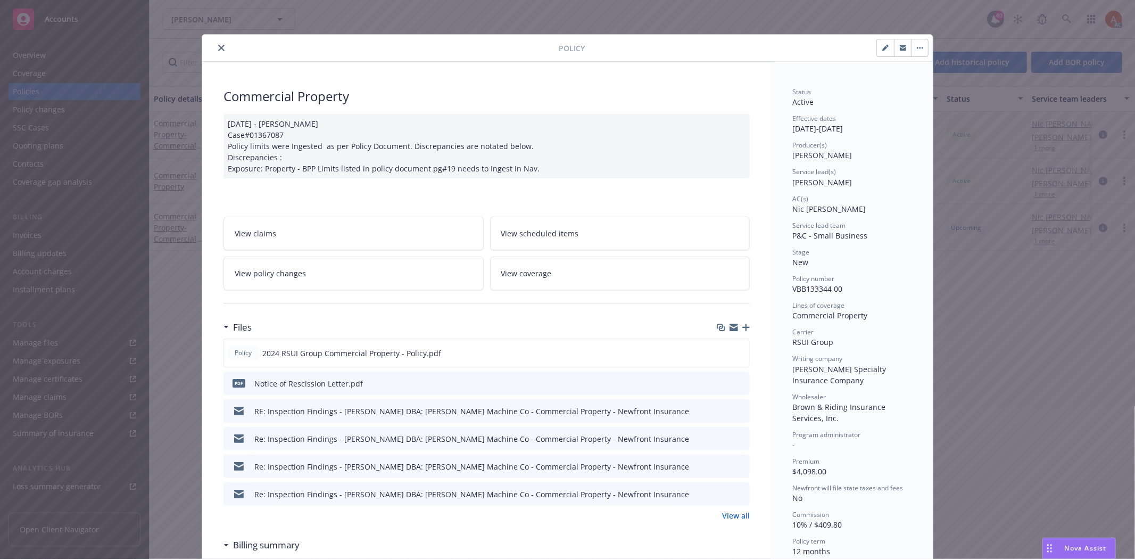
click at [724, 515] on link "View all" at bounding box center [736, 515] width 28 height 11
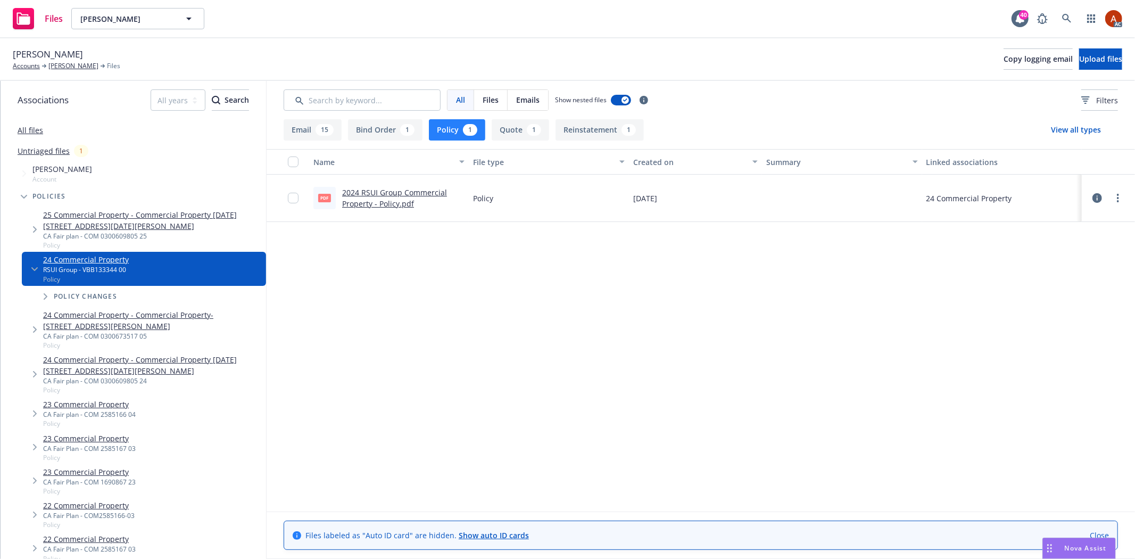
click at [386, 190] on link "2024 RSUI Group Commercial Property - Policy.pdf" at bounding box center [394, 197] width 105 height 21
click at [65, 64] on link "[PERSON_NAME]" at bounding box center [73, 66] width 50 height 10
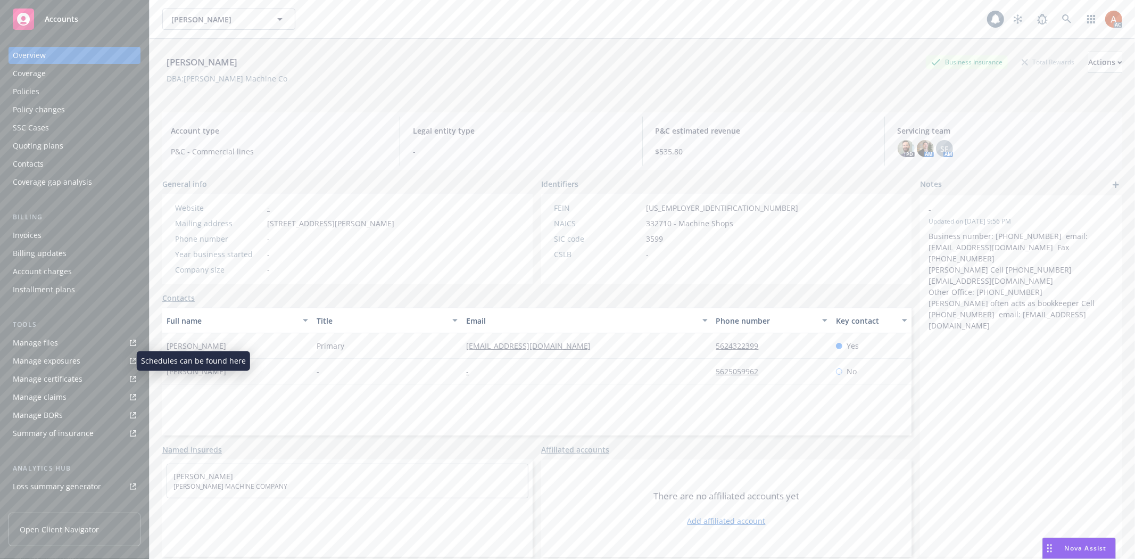
click at [55, 361] on div "Manage exposures" at bounding box center [47, 360] width 68 height 17
click at [35, 145] on div "Quoting plans" at bounding box center [38, 145] width 51 height 17
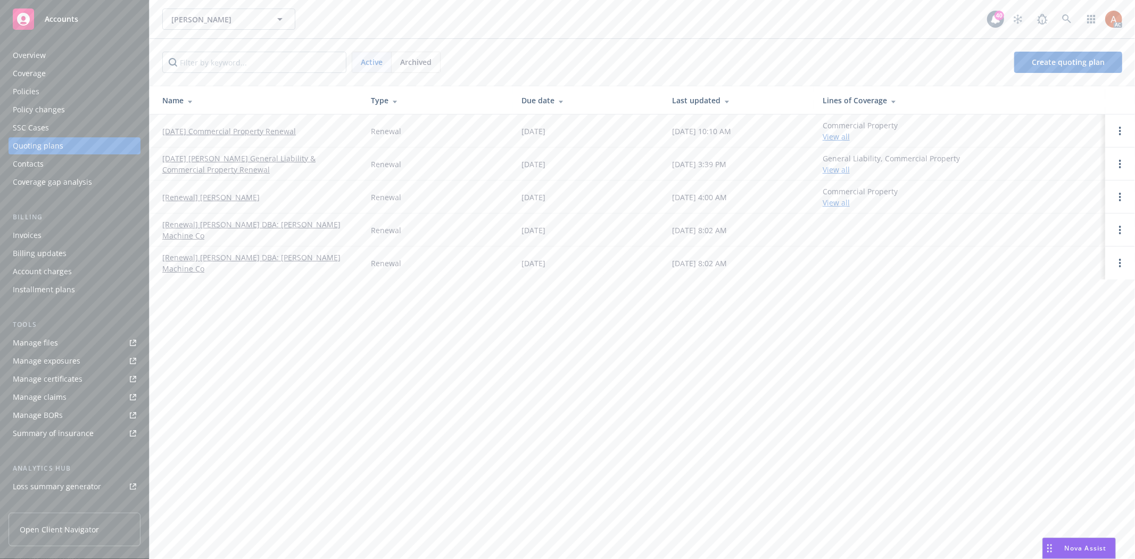
click at [220, 130] on link "[DATE] Commercial Property Renewal" at bounding box center [229, 131] width 134 height 11
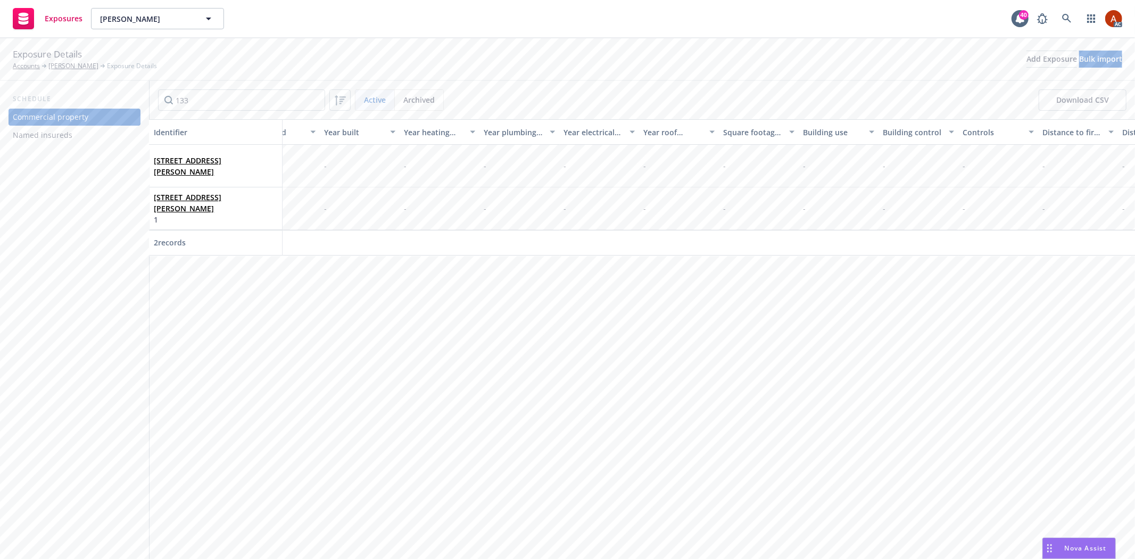
scroll to position [0, 2310]
type input "133"
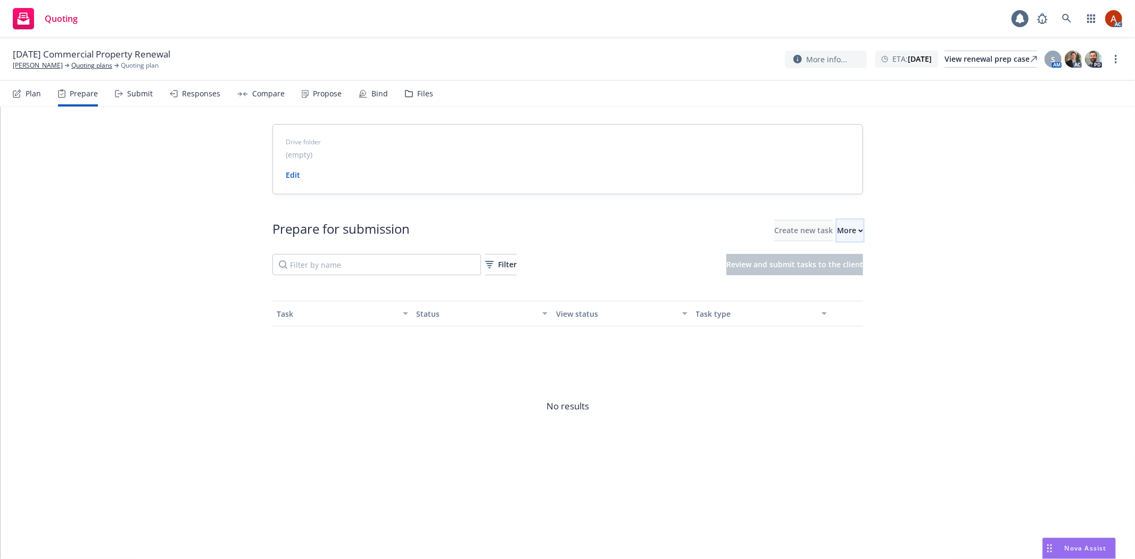
click at [837, 229] on div "More" at bounding box center [850, 230] width 26 height 20
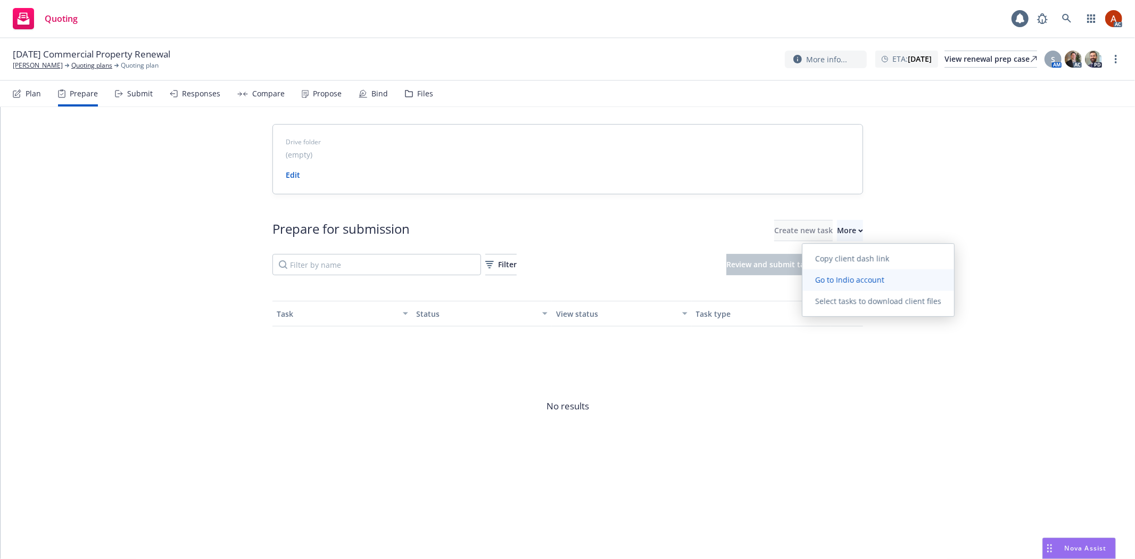
click at [849, 278] on span "Go to Indio account" at bounding box center [849, 280] width 95 height 10
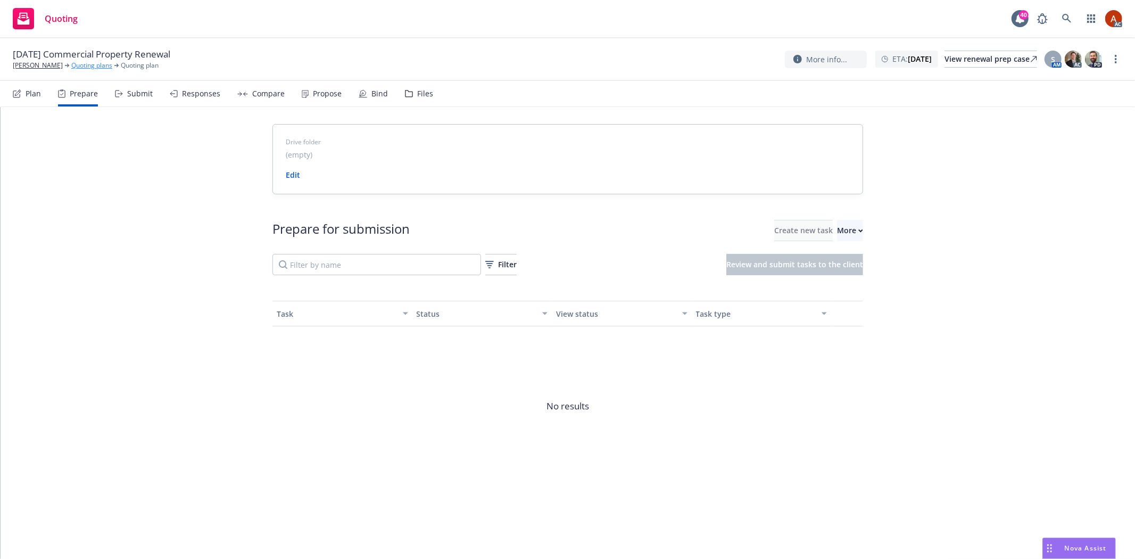
click at [87, 66] on link "Quoting plans" at bounding box center [91, 66] width 41 height 10
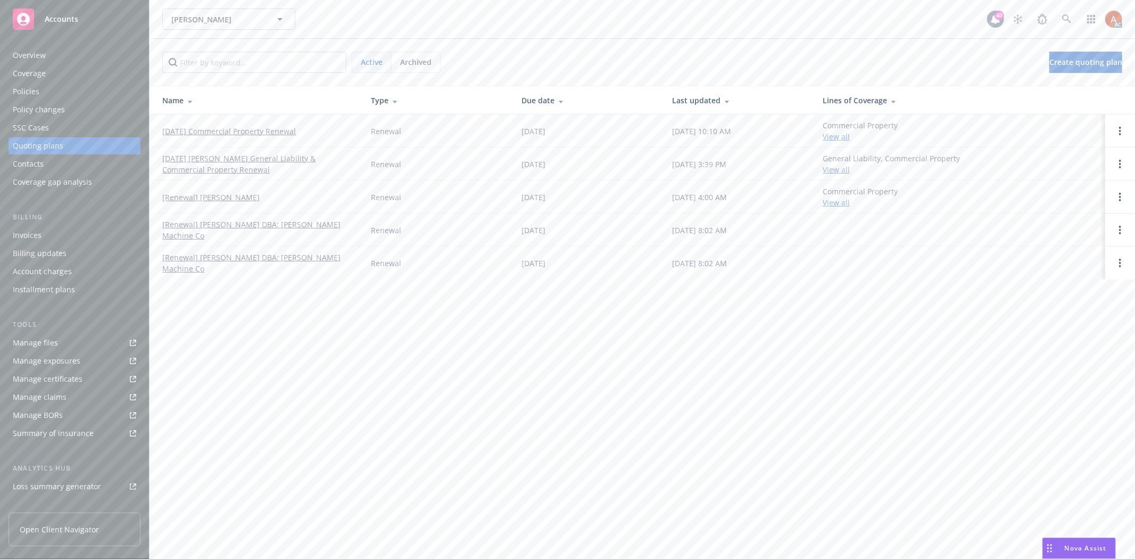
click at [20, 50] on div "Overview" at bounding box center [29, 55] width 33 height 17
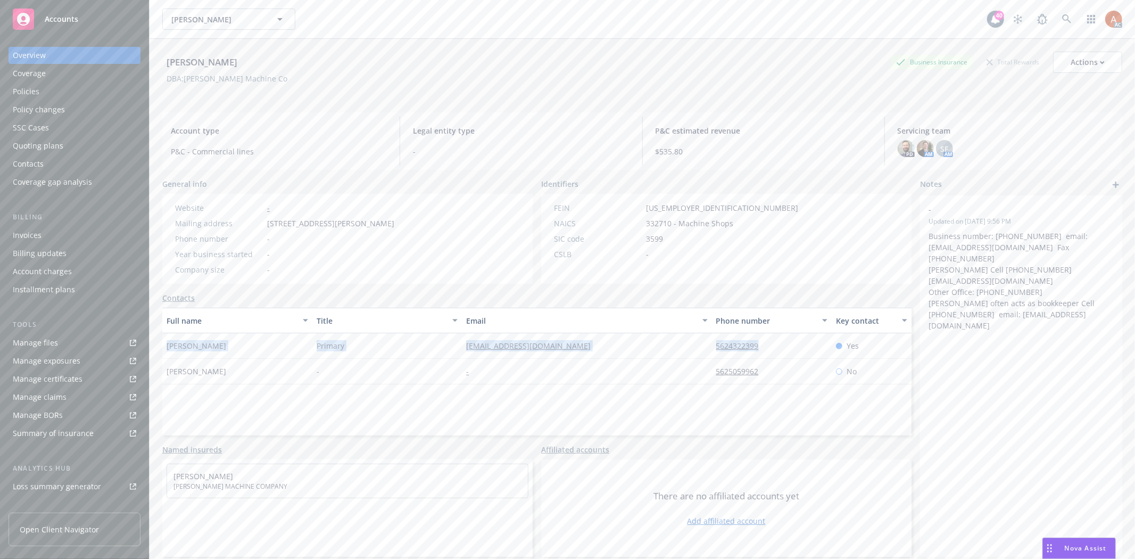
drag, startPoint x: 163, startPoint y: 347, endPoint x: 817, endPoint y: 344, distance: 653.9
click at [817, 344] on div "Ramon Orozco Primary orozcomachine@yahoo.com 5624322399 Yes" at bounding box center [536, 346] width 749 height 26
click at [721, 421] on div "Full name Title Email Phone number Key contact Ramon Orozco Primary orozcomachi…" at bounding box center [536, 372] width 749 height 128
click at [40, 343] on div "Manage files" at bounding box center [35, 342] width 45 height 17
drag, startPoint x: 155, startPoint y: 344, endPoint x: 230, endPoint y: 341, distance: 75.6
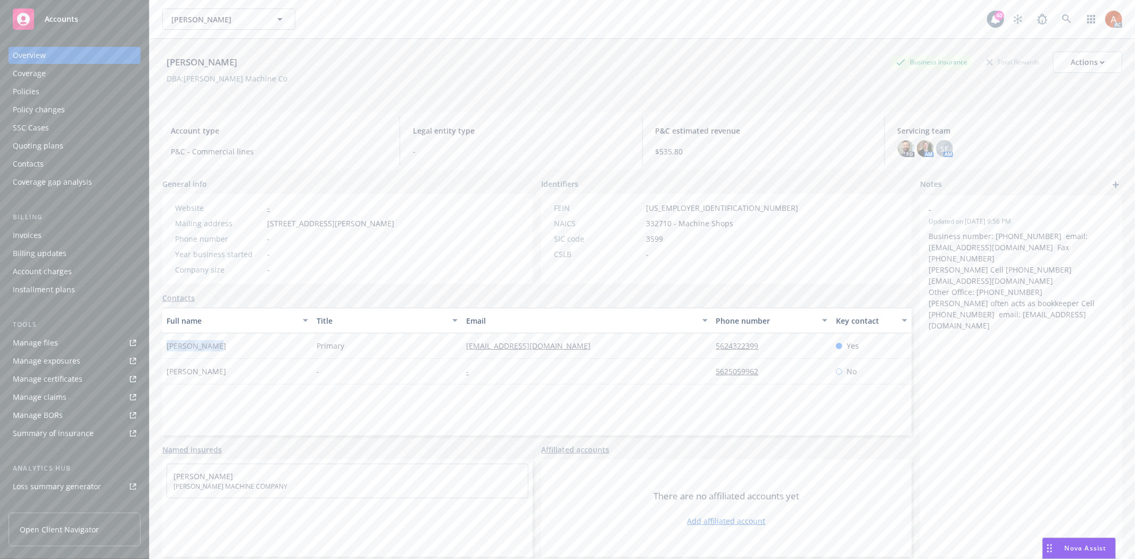
click at [230, 341] on div "Ramon Orozco Business Insurance Total Rewards Actions DBA: Orozco Machine Co Ac…" at bounding box center [642, 318] width 985 height 559
copy span "Ramon Orozco"
drag, startPoint x: 504, startPoint y: 347, endPoint x: 597, endPoint y: 343, distance: 93.8
click at [597, 343] on div "Ramon Orozco Primary orozcomachine@yahoo.com 5624322399 Yes" at bounding box center [536, 346] width 749 height 26
copy div "orozcomachine@yahoo.com"
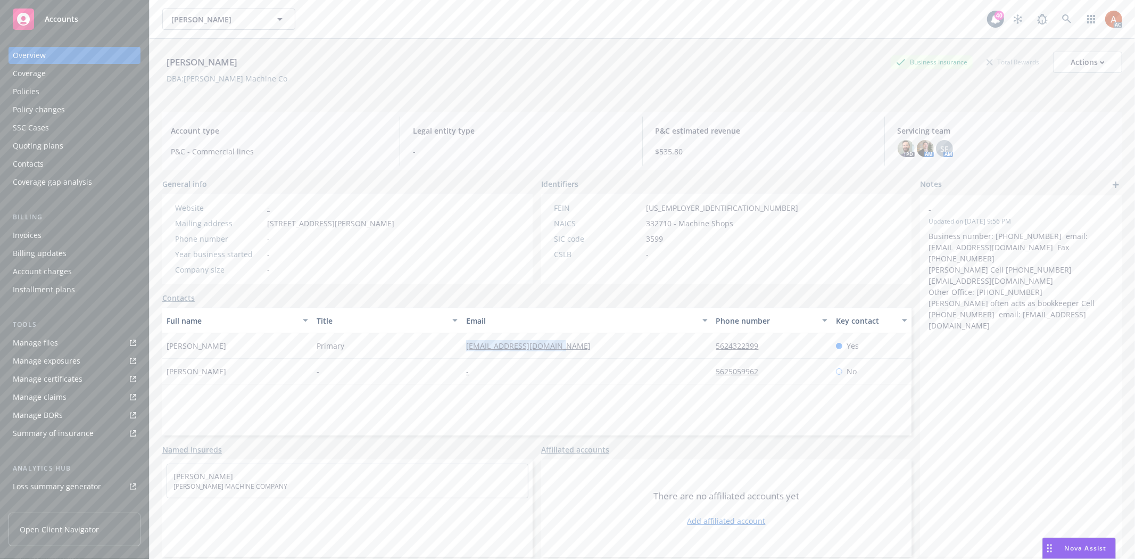
click at [466, 374] on link "-" at bounding box center [471, 371] width 11 height 10
click at [443, 344] on div "Primary" at bounding box center [387, 346] width 150 height 26
drag, startPoint x: 449, startPoint y: 346, endPoint x: 612, endPoint y: 347, distance: 162.8
click at [612, 347] on div "Ramon Orozco Primary orozcomachine@yahoo.com 5624322399 Yes" at bounding box center [536, 346] width 749 height 26
copy div "orozcomachine@yahoo.com"
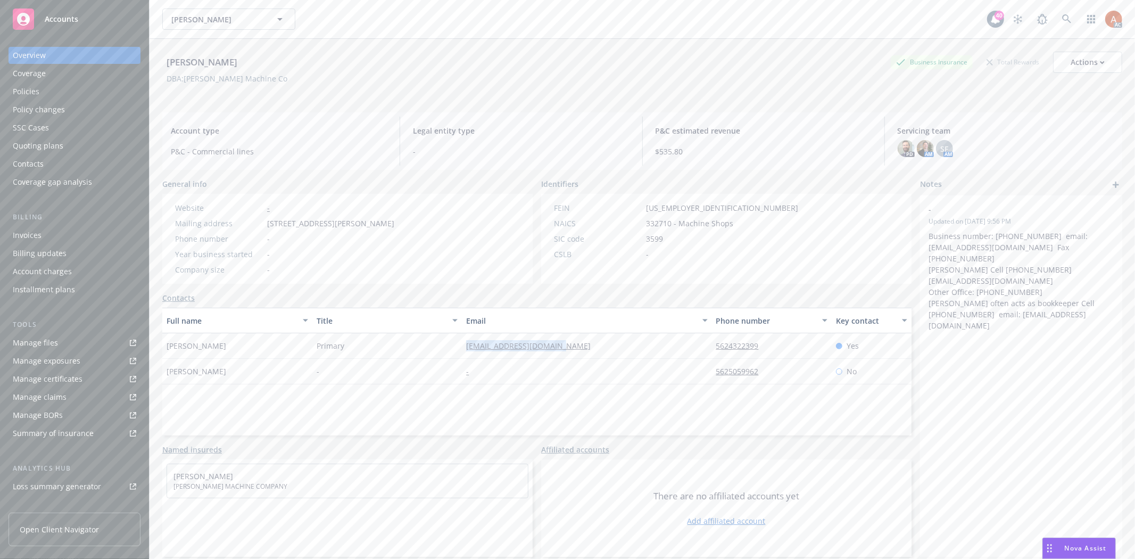
drag, startPoint x: 579, startPoint y: 395, endPoint x: 612, endPoint y: 378, distance: 36.9
click at [579, 395] on div "Full name Title Email Phone number Key contact Ramon Orozco Primary orozcomachi…" at bounding box center [536, 372] width 749 height 128
drag, startPoint x: 697, startPoint y: 344, endPoint x: 767, endPoint y: 344, distance: 70.2
click at [767, 344] on div "Ramon Orozco Primary orozcomachine@yahoo.com 5624322399 Yes" at bounding box center [536, 346] width 749 height 26
copy div "5624322399"
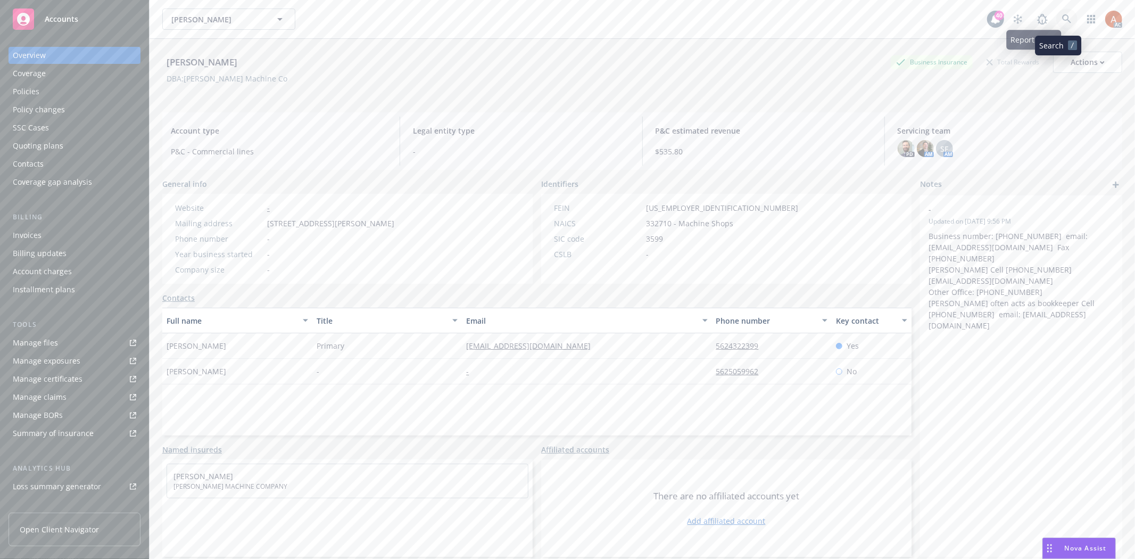
click at [1062, 20] on icon at bounding box center [1067, 19] width 10 height 10
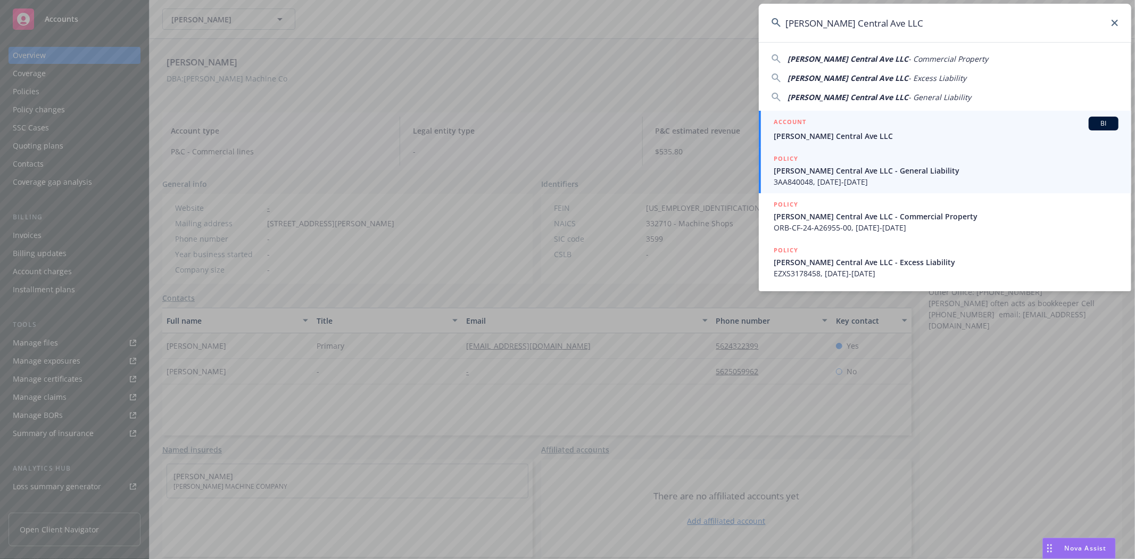
type input "[PERSON_NAME] Central Ave LLC"
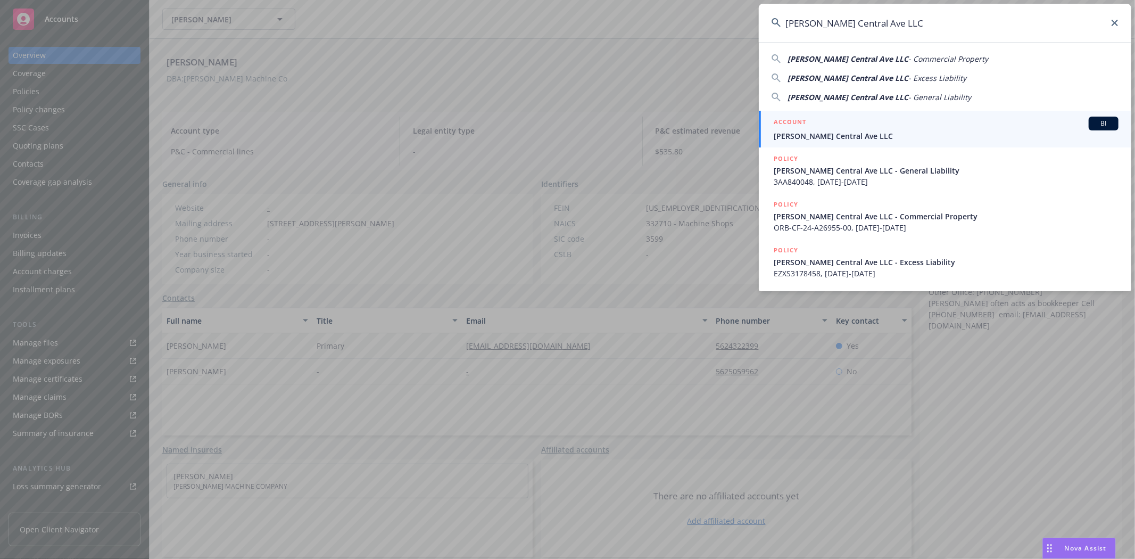
drag, startPoint x: 783, startPoint y: 123, endPoint x: 776, endPoint y: 119, distance: 8.4
click at [783, 123] on h5 "ACCOUNT" at bounding box center [790, 123] width 32 height 13
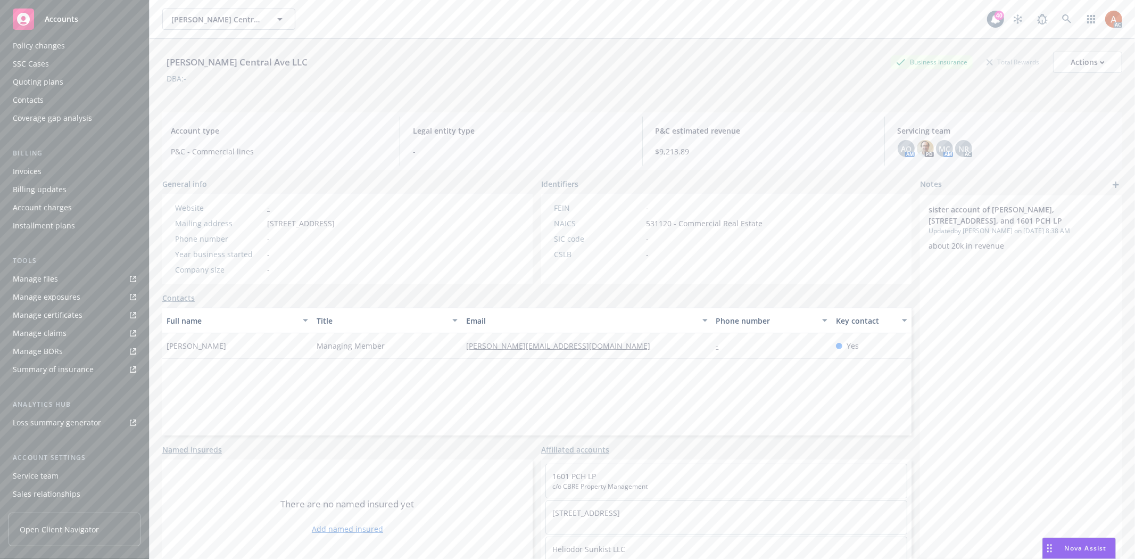
scroll to position [116, 0]
click at [37, 420] on div "Service team" at bounding box center [36, 423] width 46 height 17
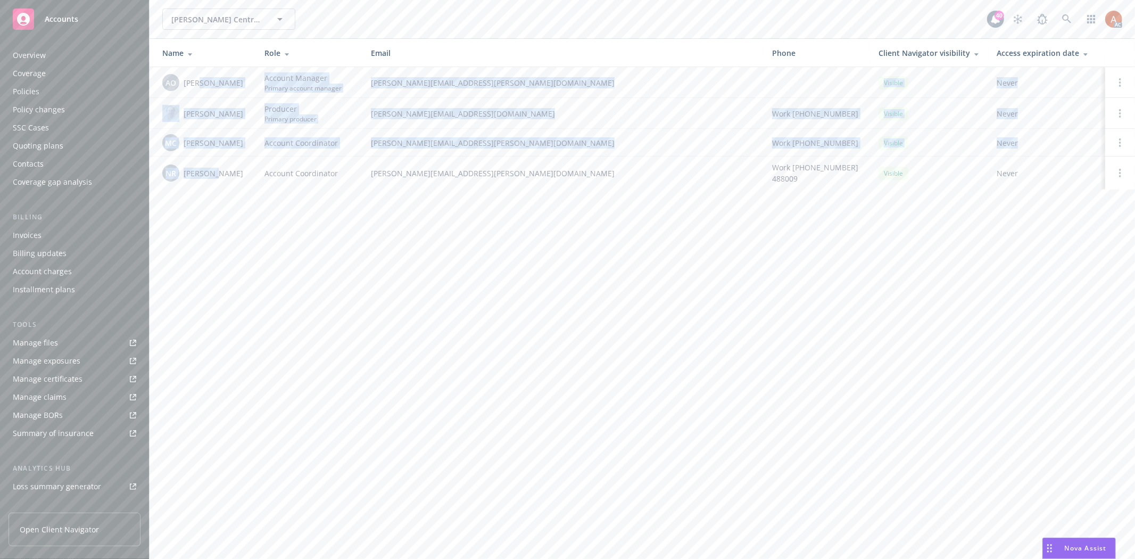
drag, startPoint x: 201, startPoint y: 79, endPoint x: 100, endPoint y: 24, distance: 114.5
click at [211, 171] on tbody "AO Adessa Owens Account Manager Primary account manager adessa.owens@newfront.c…" at bounding box center [642, 128] width 985 height 122
click at [33, 92] on div "Policies" at bounding box center [26, 91] width 27 height 17
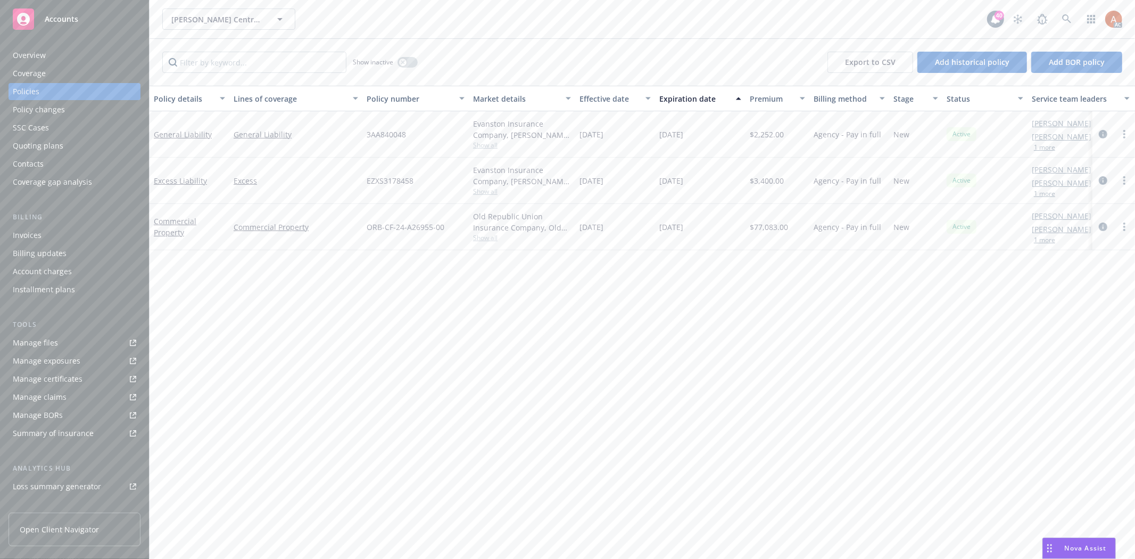
click at [52, 145] on div "Quoting plans" at bounding box center [38, 145] width 51 height 17
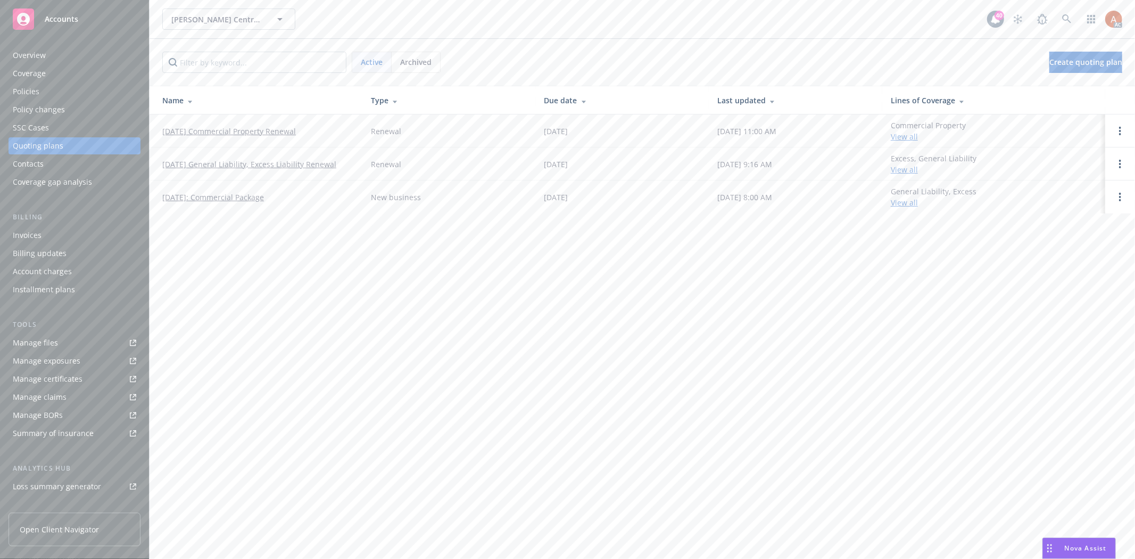
click at [232, 129] on link "[DATE] Commercial Property Renewal" at bounding box center [229, 131] width 134 height 11
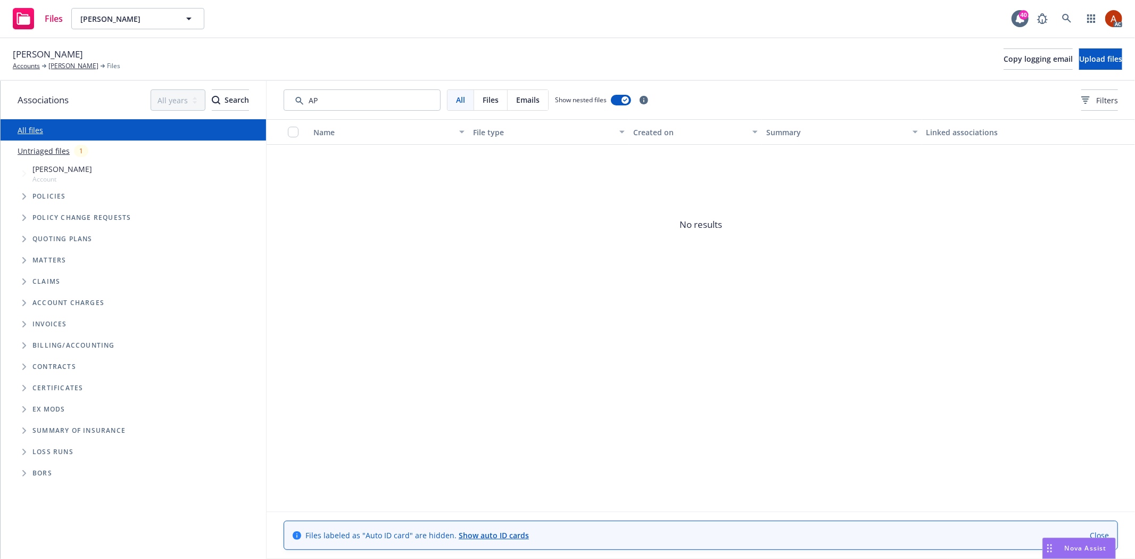
type input "A"
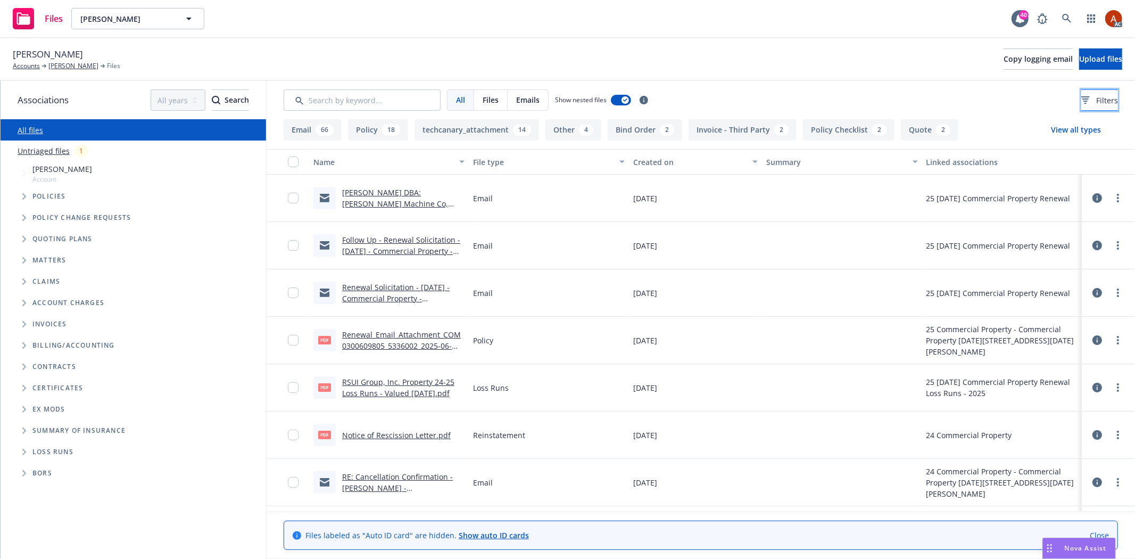
click at [1092, 105] on button "Filters" at bounding box center [1099, 99] width 37 height 21
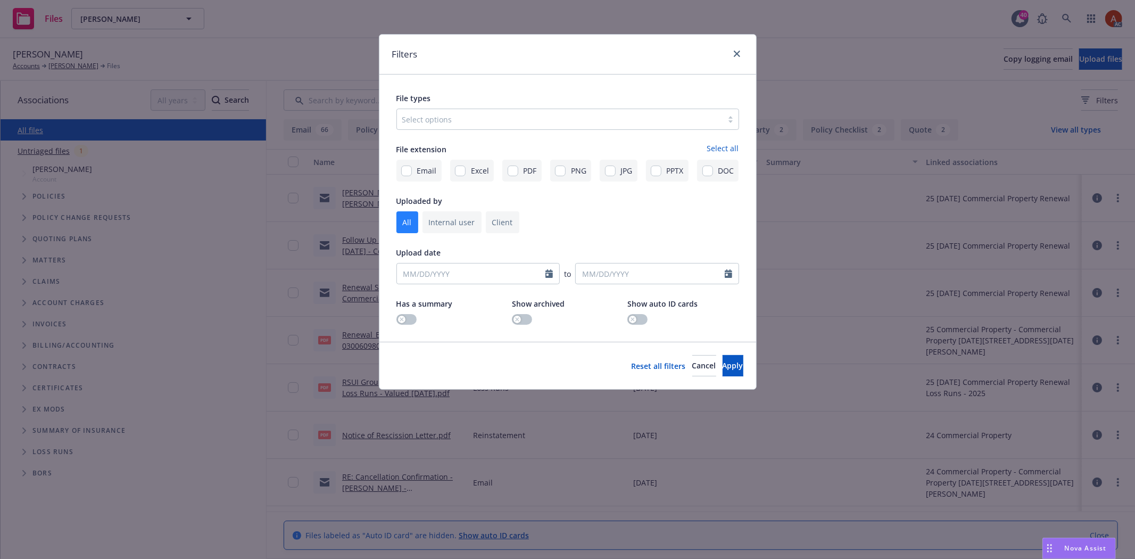
click at [511, 120] on div at bounding box center [559, 119] width 315 height 13
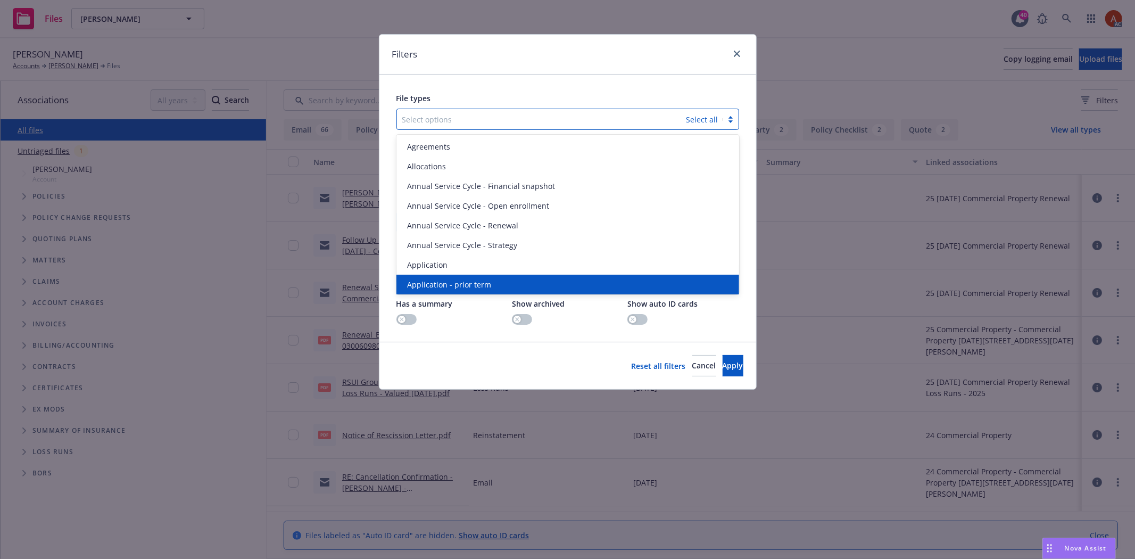
click at [460, 285] on span "Application - prior term" at bounding box center [449, 284] width 84 height 11
click at [459, 285] on span "Application - signed" at bounding box center [442, 284] width 71 height 11
click at [459, 285] on span "Application - unsigned" at bounding box center [447, 284] width 81 height 11
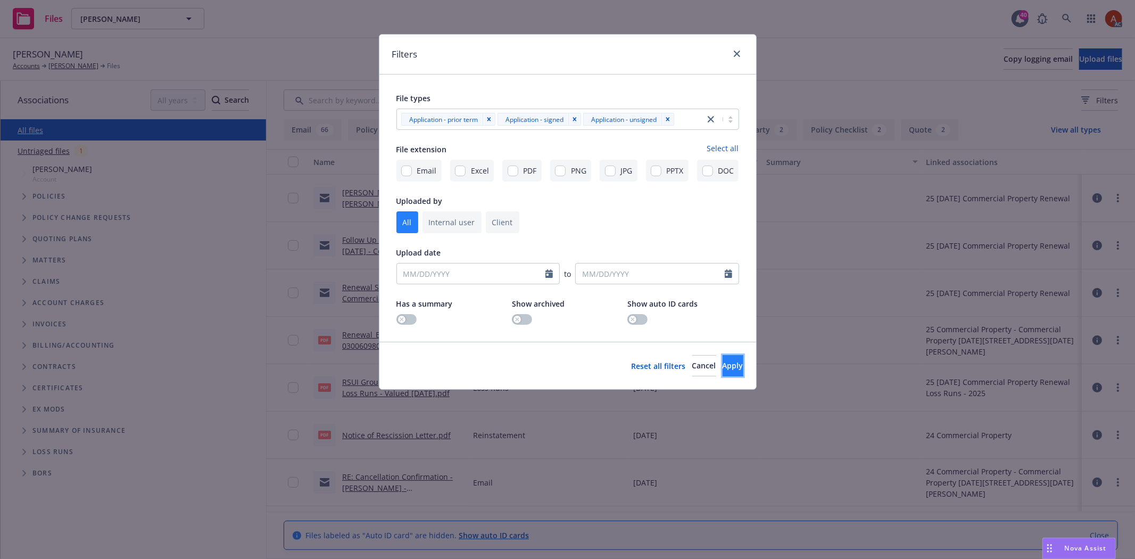
click at [722, 368] on span "Apply" at bounding box center [732, 365] width 21 height 10
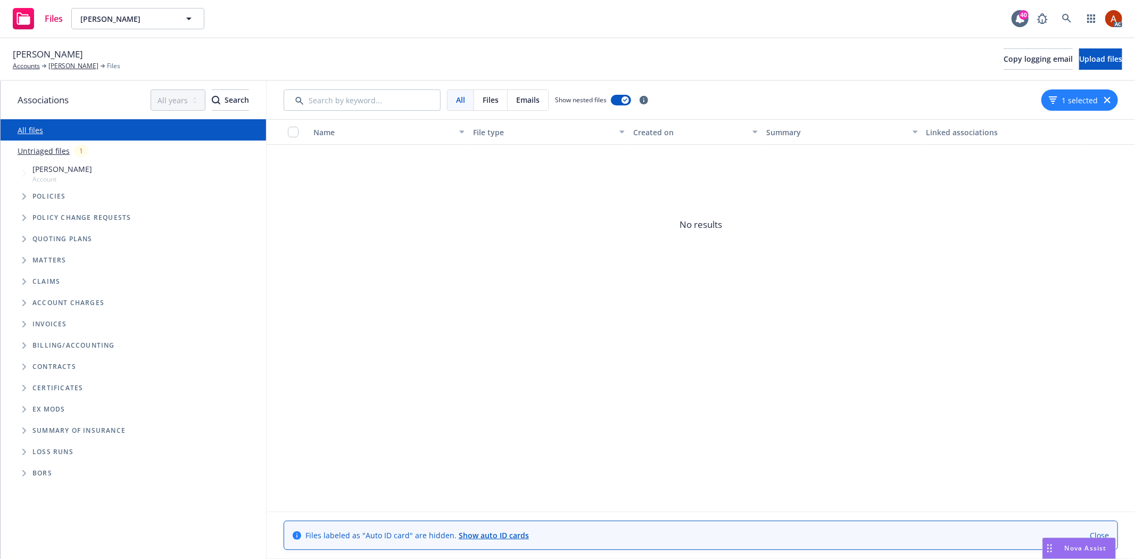
click at [1060, 99] on button "1 selected" at bounding box center [1073, 100] width 49 height 11
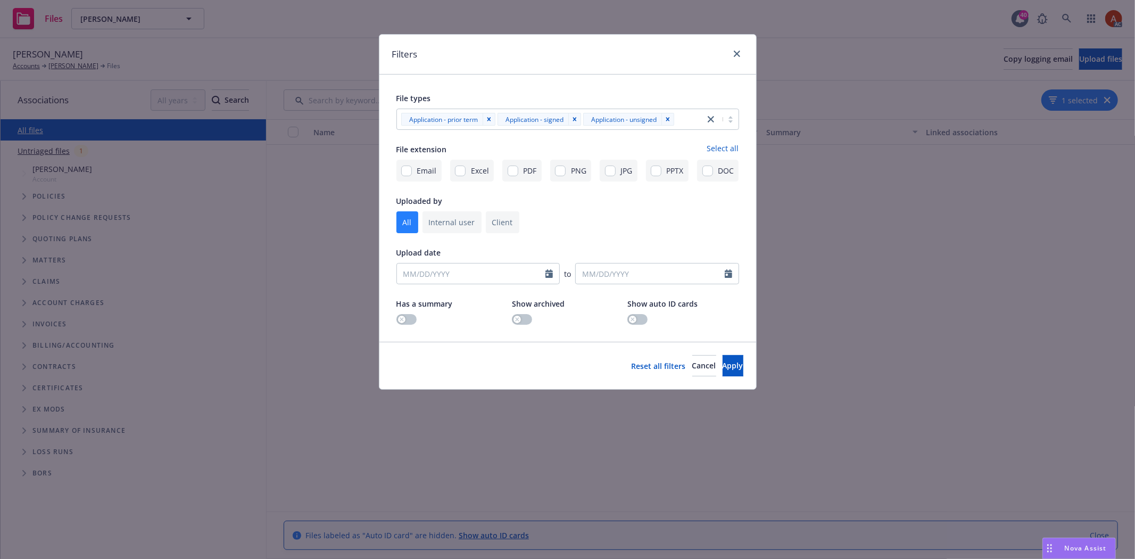
click at [685, 119] on div at bounding box center [688, 119] width 22 height 13
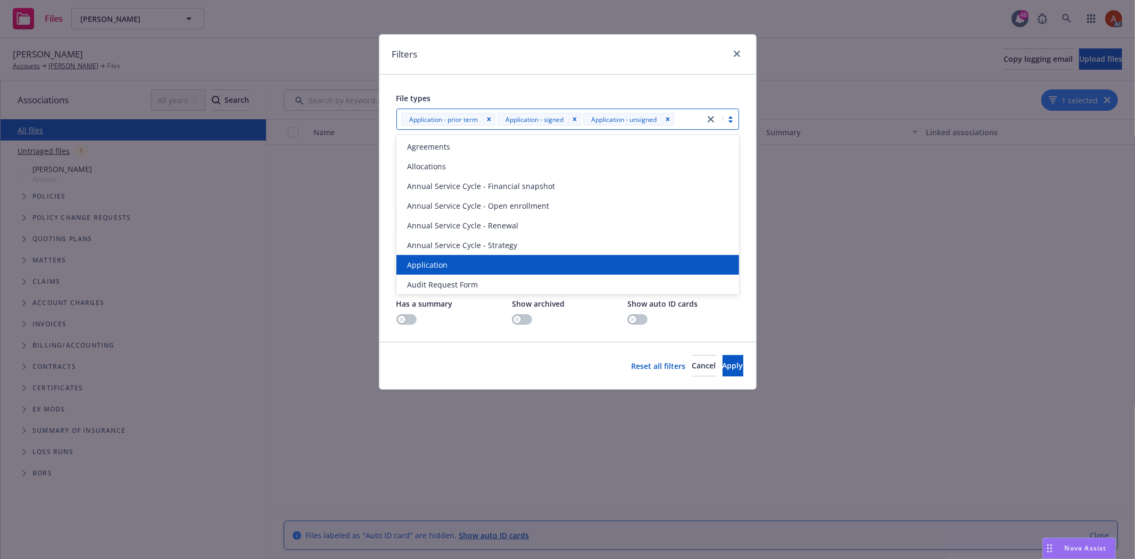
click at [453, 263] on div "Application" at bounding box center [568, 264] width 330 height 11
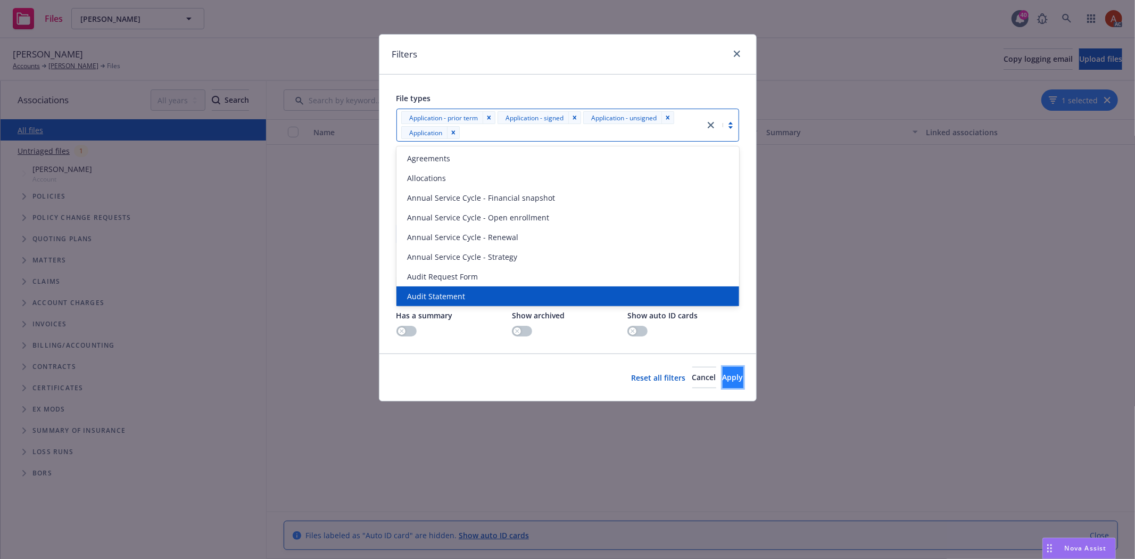
click at [722, 373] on span "Apply" at bounding box center [732, 377] width 21 height 10
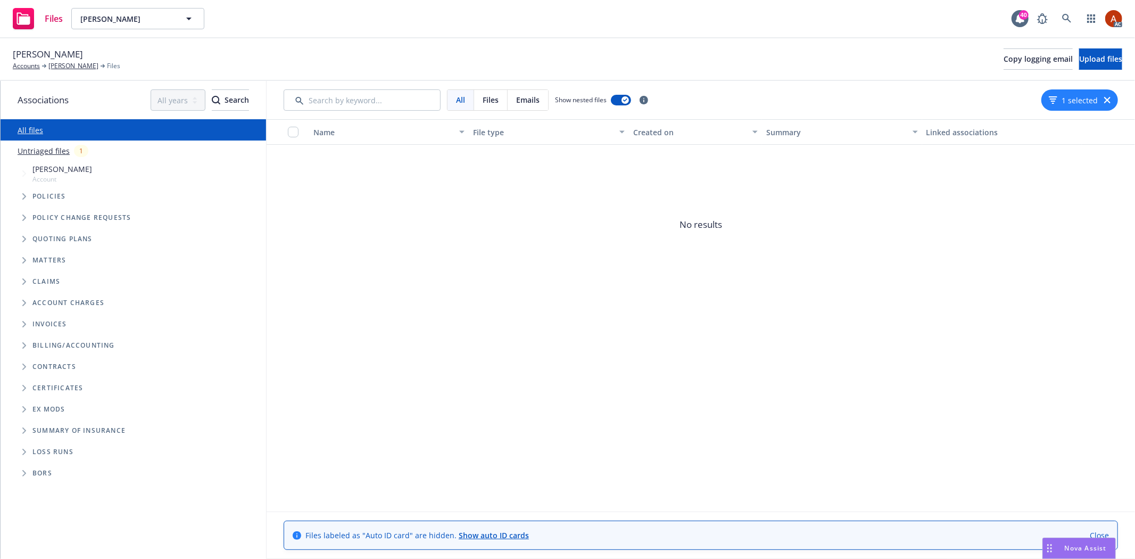
click at [1084, 100] on button "1 selected" at bounding box center [1073, 100] width 49 height 11
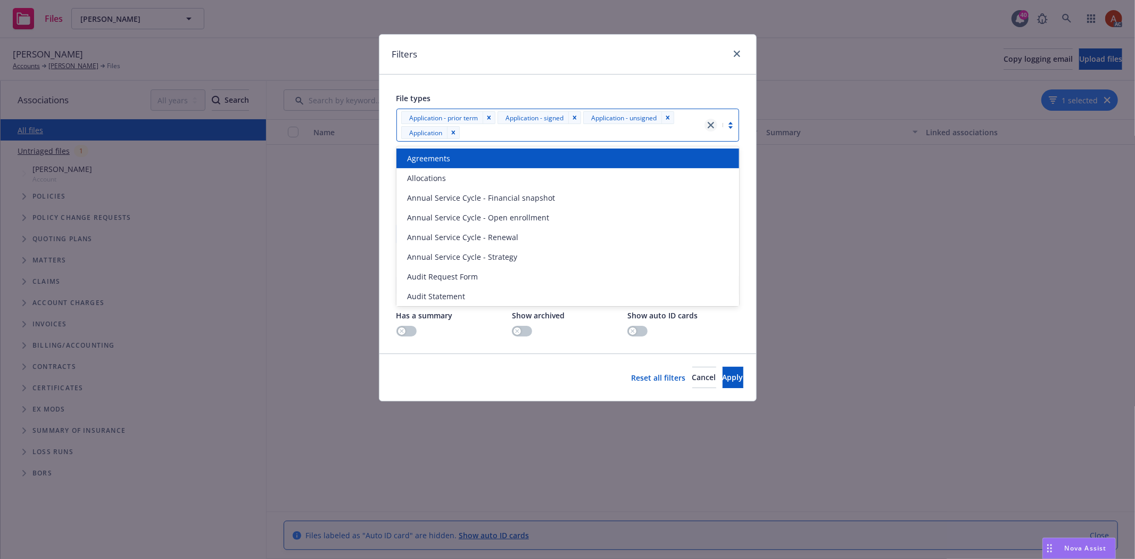
click at [708, 126] on icon "close" at bounding box center [711, 125] width 6 height 6
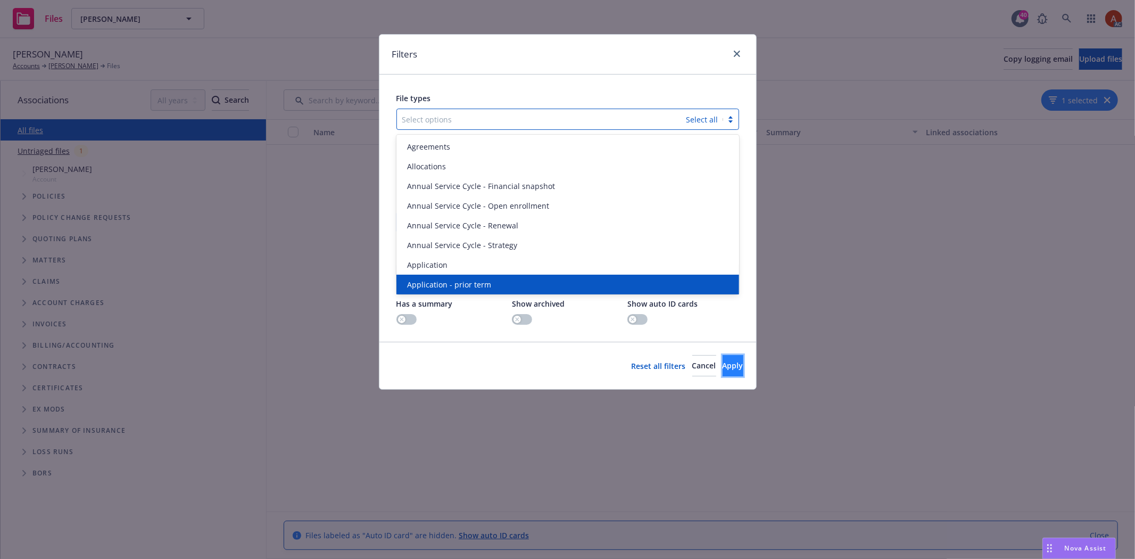
click at [727, 375] on button "Apply" at bounding box center [732, 365] width 21 height 21
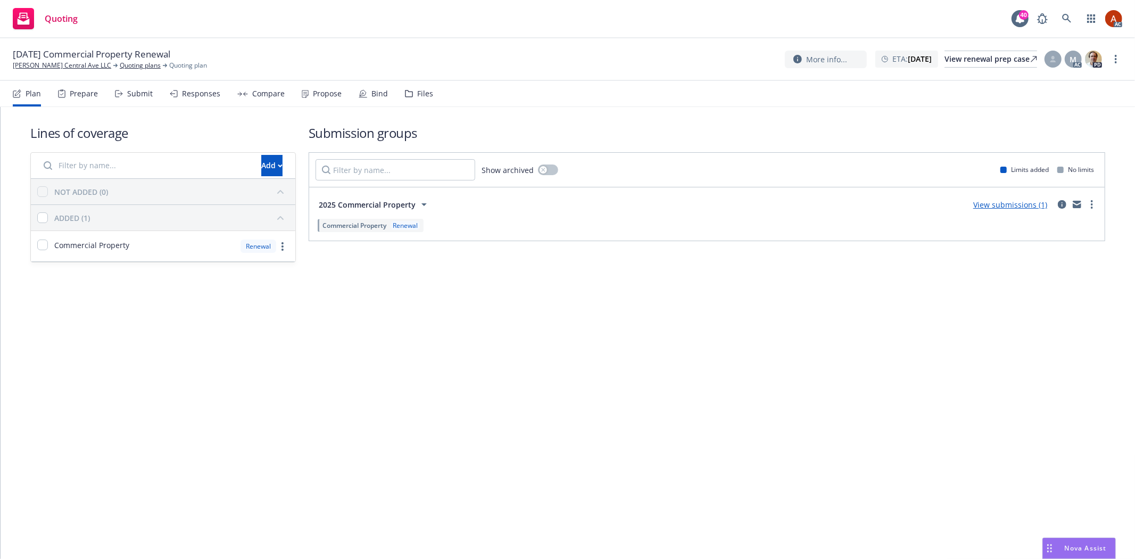
click at [78, 98] on div "Prepare" at bounding box center [78, 94] width 40 height 26
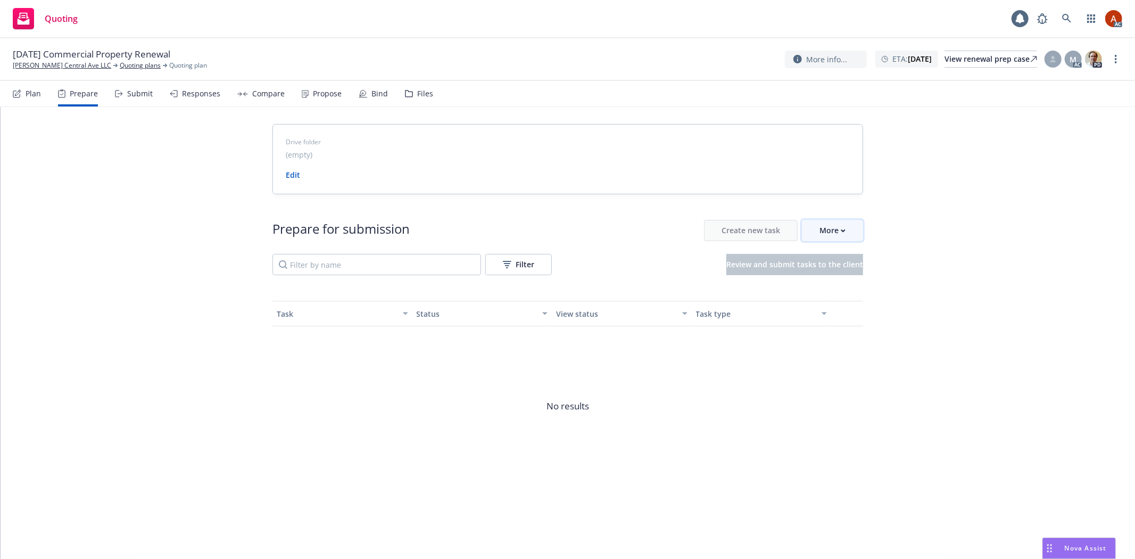
click at [831, 230] on div "More" at bounding box center [832, 230] width 26 height 20
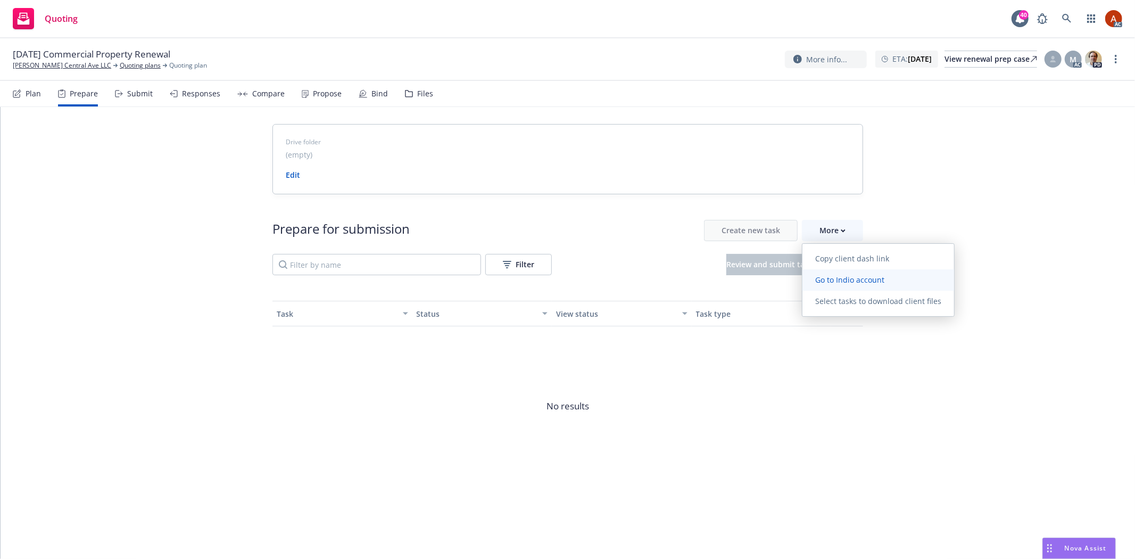
click at [852, 281] on span "Go to Indio account" at bounding box center [849, 280] width 95 height 10
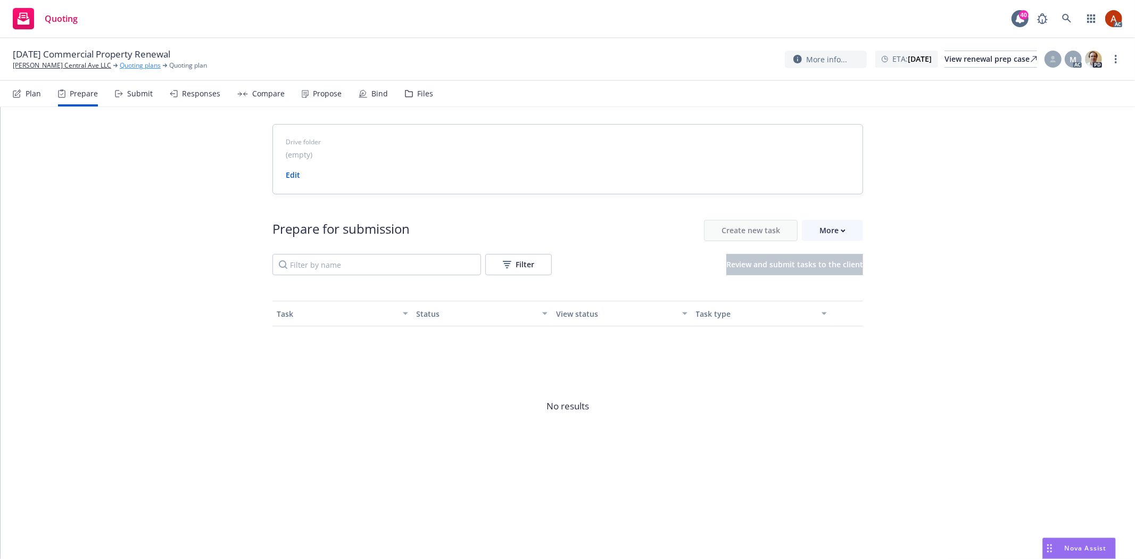
click at [120, 69] on link "Quoting plans" at bounding box center [140, 66] width 41 height 10
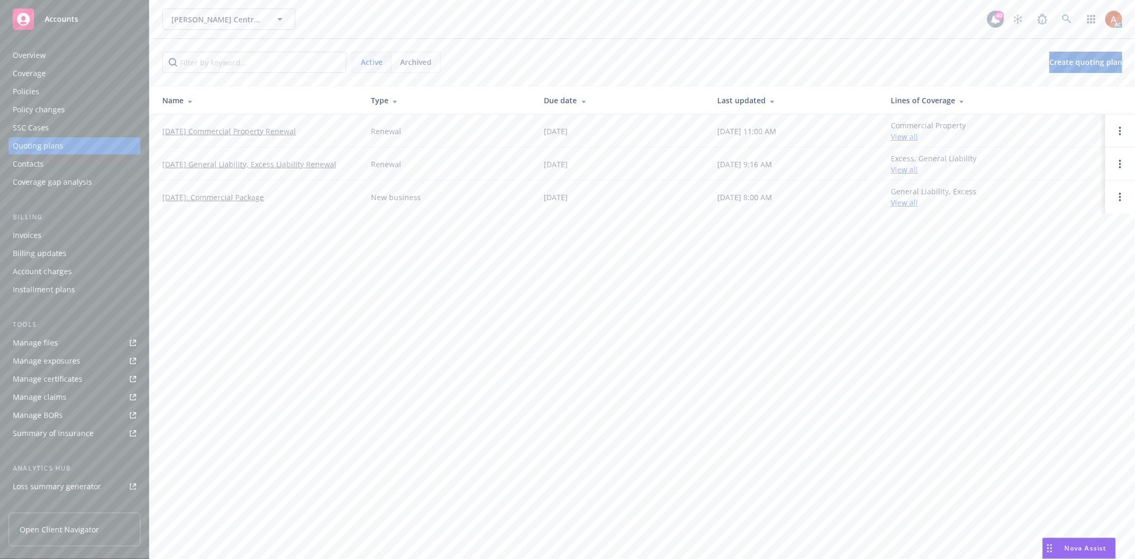
click at [25, 87] on div "Policies" at bounding box center [26, 91] width 27 height 17
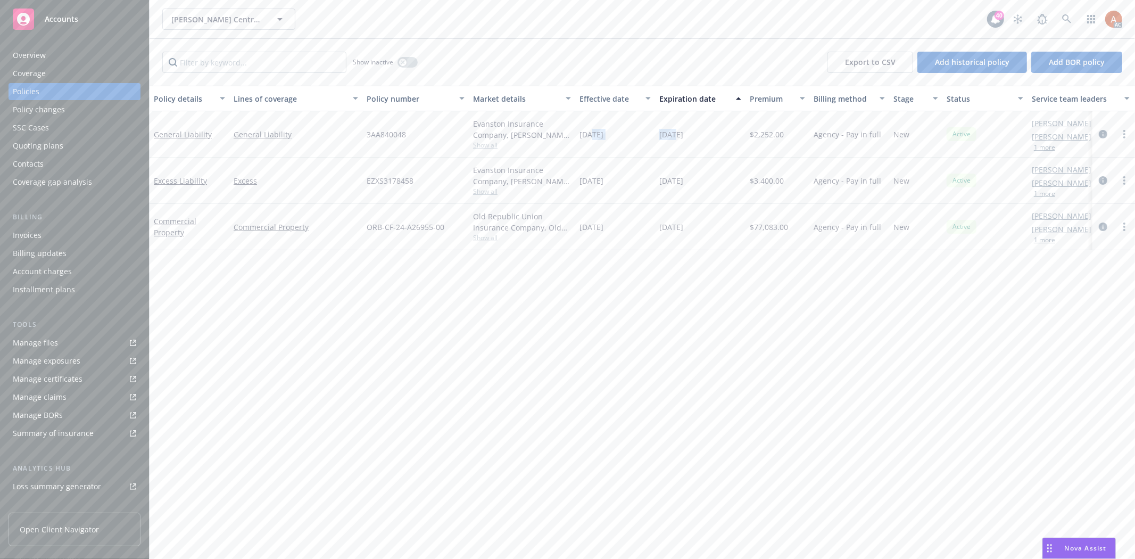
drag, startPoint x: 589, startPoint y: 130, endPoint x: 677, endPoint y: 138, distance: 88.1
click at [677, 138] on div "General Liability General Liability 3AA840048 Evanston Insurance Company, [PERS…" at bounding box center [663, 134] width 1027 height 46
drag, startPoint x: 580, startPoint y: 187, endPoint x: 711, endPoint y: 185, distance: 130.4
click at [711, 185] on div "Excess Liability Excess EZXS3178458 Evanston Insurance Company, [PERSON_NAME] I…" at bounding box center [663, 180] width 1027 height 46
click at [599, 259] on div "Policy details Lines of coverage Policy number Market details Effective date Ex…" at bounding box center [642, 322] width 985 height 473
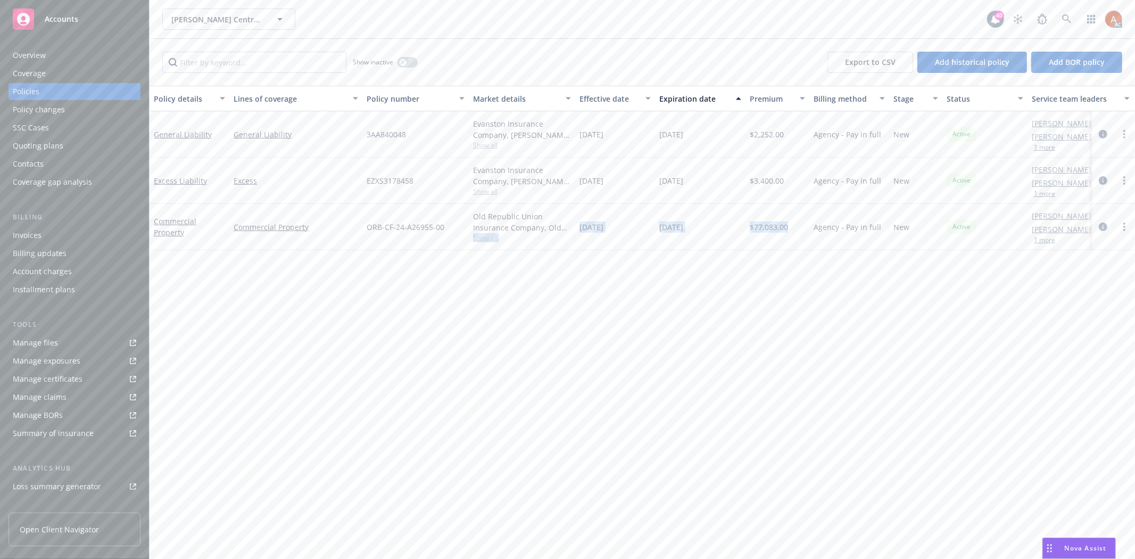
drag, startPoint x: 655, startPoint y: 226, endPoint x: 788, endPoint y: 226, distance: 133.5
click at [788, 226] on div "Commercial Property Commercial Property ORB-CF-24-A26955-00 Old Republic Union …" at bounding box center [663, 227] width 1027 height 46
click at [671, 303] on div "Policy details Lines of coverage Policy number Market details Effective date Ex…" at bounding box center [642, 322] width 985 height 473
click at [25, 56] on div "Overview" at bounding box center [29, 55] width 33 height 17
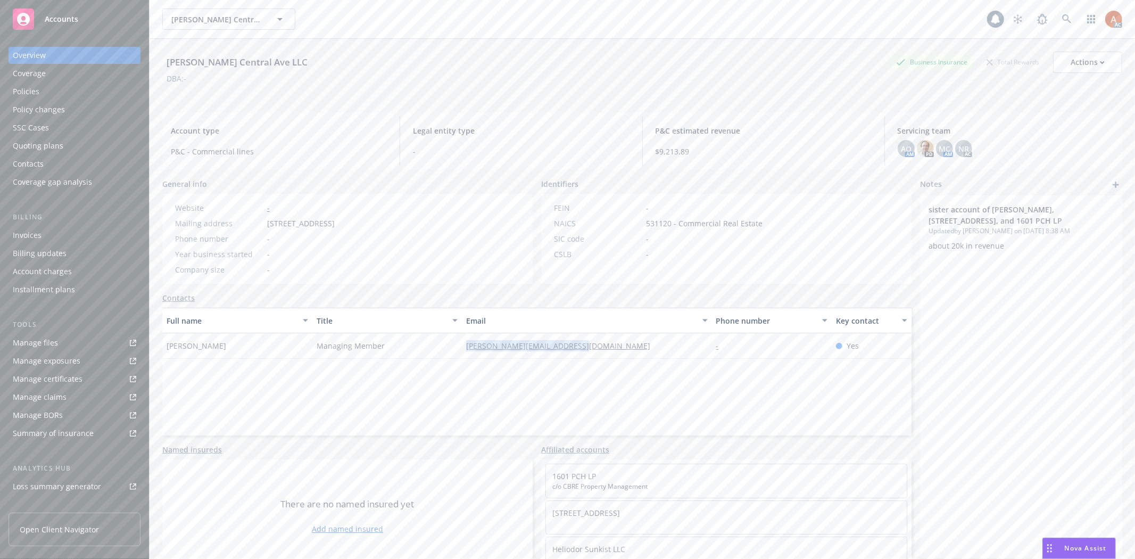
drag, startPoint x: 486, startPoint y: 346, endPoint x: 653, endPoint y: 346, distance: 167.6
click at [653, 346] on div "[PERSON_NAME][EMAIL_ADDRESS][DOMAIN_NAME]" at bounding box center [587, 346] width 250 height 26
click at [48, 425] on div "Service team" at bounding box center [36, 423] width 46 height 17
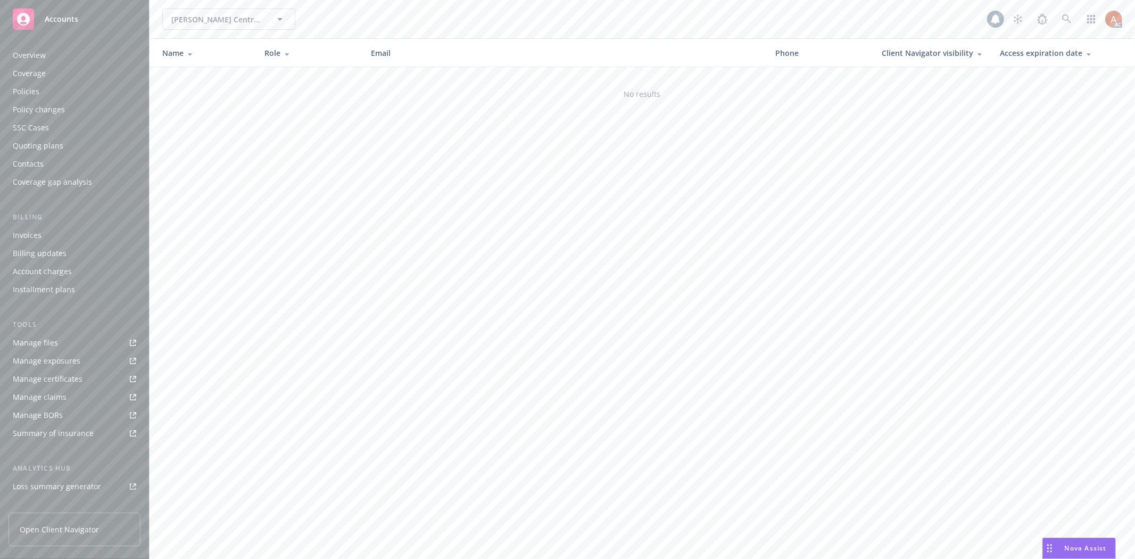
scroll to position [116, 0]
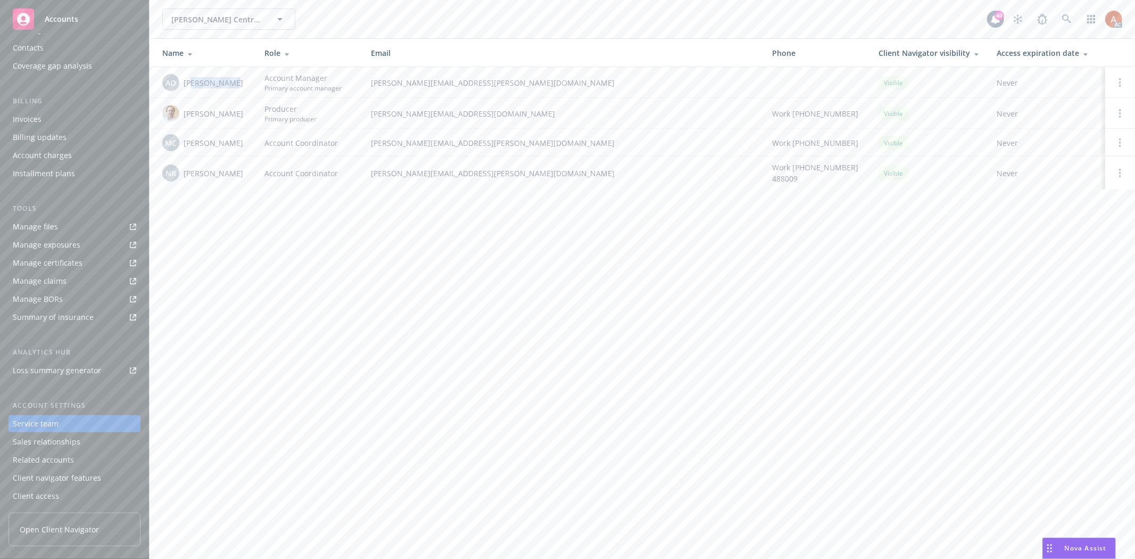
drag, startPoint x: 193, startPoint y: 82, endPoint x: 245, endPoint y: 76, distance: 51.9
click at [245, 76] on div "AO [PERSON_NAME]" at bounding box center [204, 82] width 85 height 17
click at [187, 79] on span "[PERSON_NAME]" at bounding box center [214, 82] width 60 height 11
drag, startPoint x: 180, startPoint y: 80, endPoint x: 261, endPoint y: 80, distance: 80.9
click at [261, 80] on tr "AO [PERSON_NAME] Account Manager Primary account manager [PERSON_NAME][EMAIL_AD…" at bounding box center [642, 82] width 985 height 31
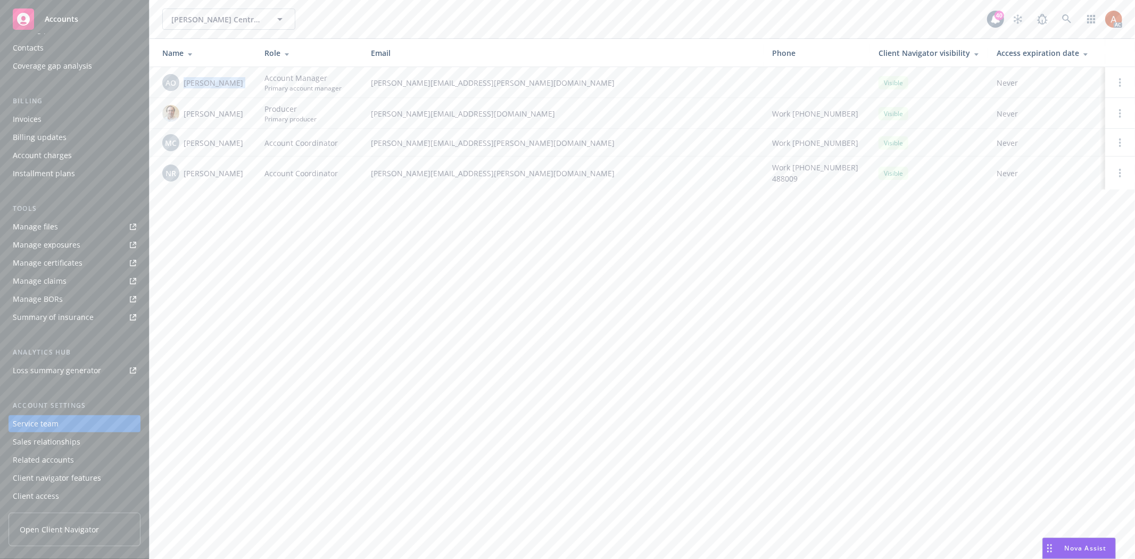
copy div "[PERSON_NAME]"
